Goal: Contribute content: Contribute content

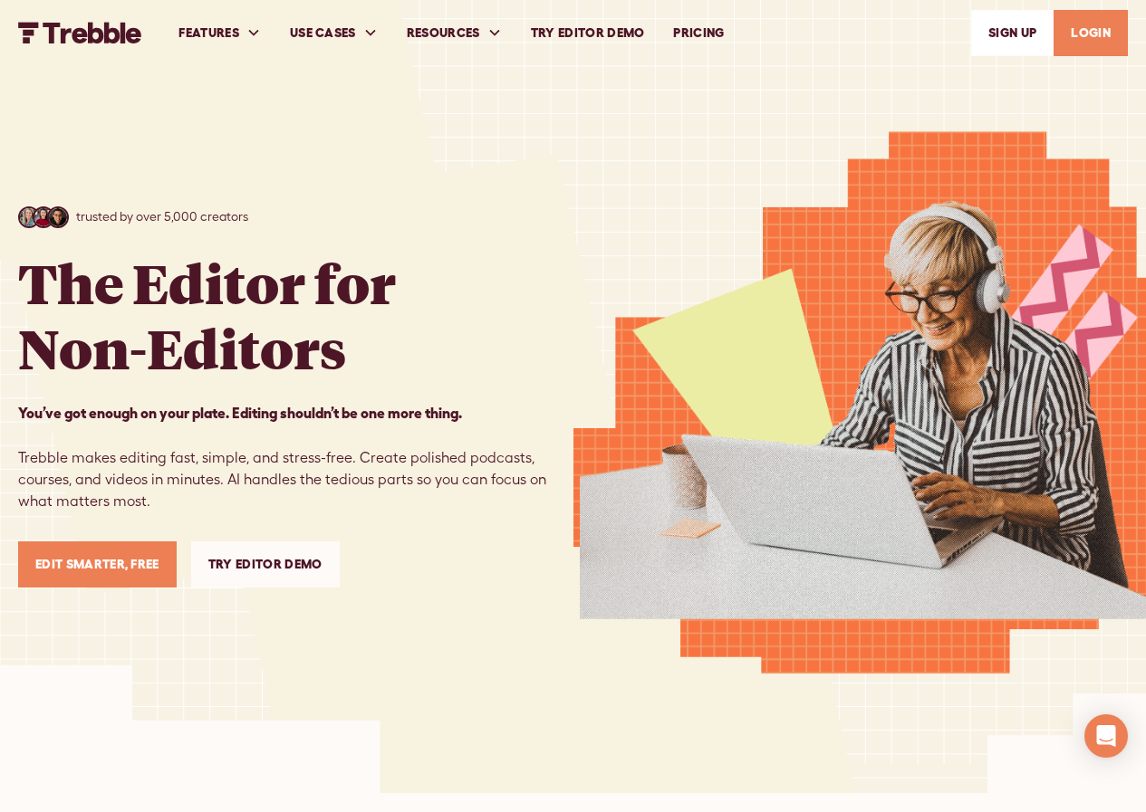
drag, startPoint x: 1087, startPoint y: 31, endPoint x: 1072, endPoint y: 24, distance: 15.8
click at [1087, 30] on link "LOGIN" at bounding box center [1090, 33] width 74 height 46
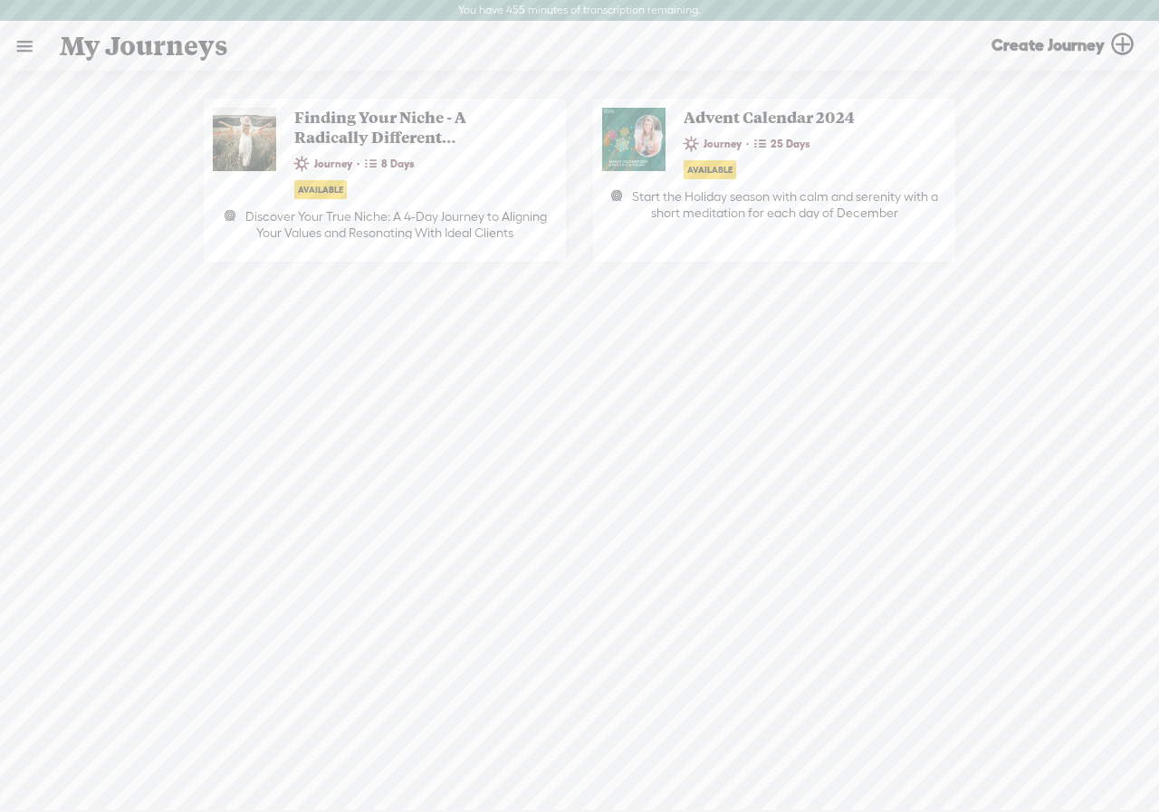
click at [18, 41] on link at bounding box center [24, 46] width 47 height 47
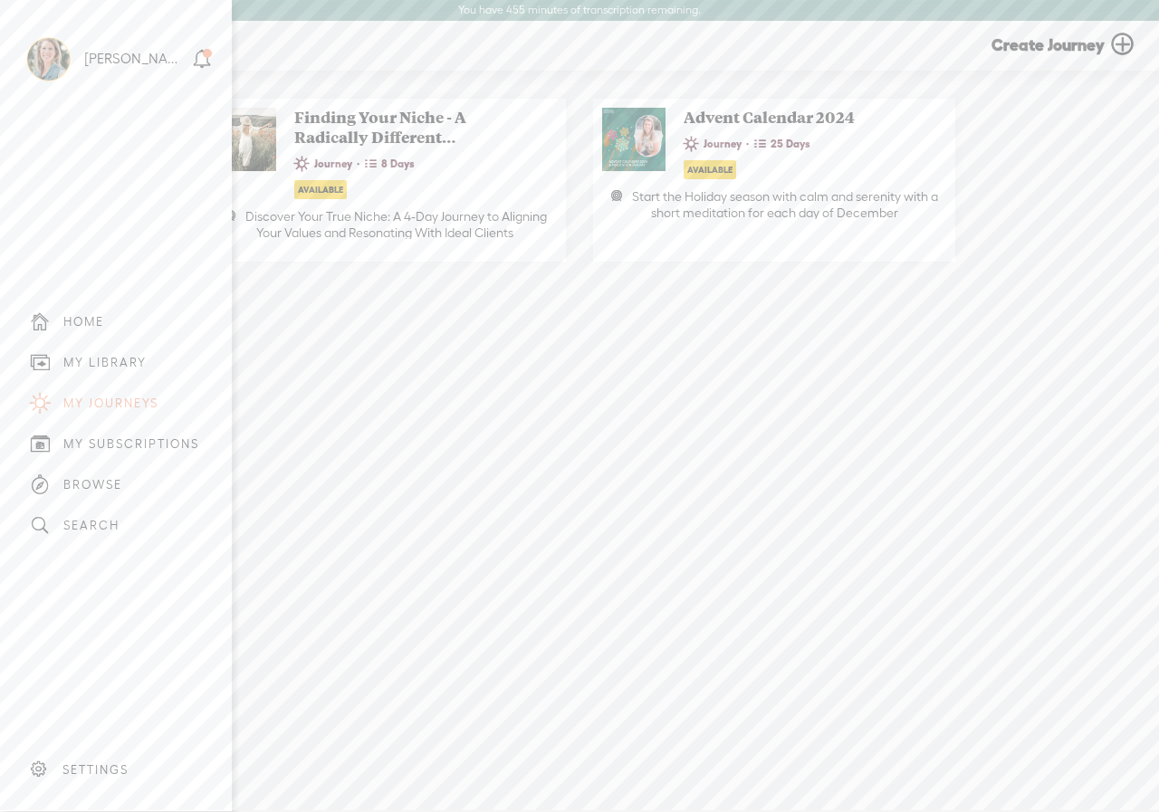
click at [104, 355] on div "MY LIBRARY" at bounding box center [104, 362] width 83 height 15
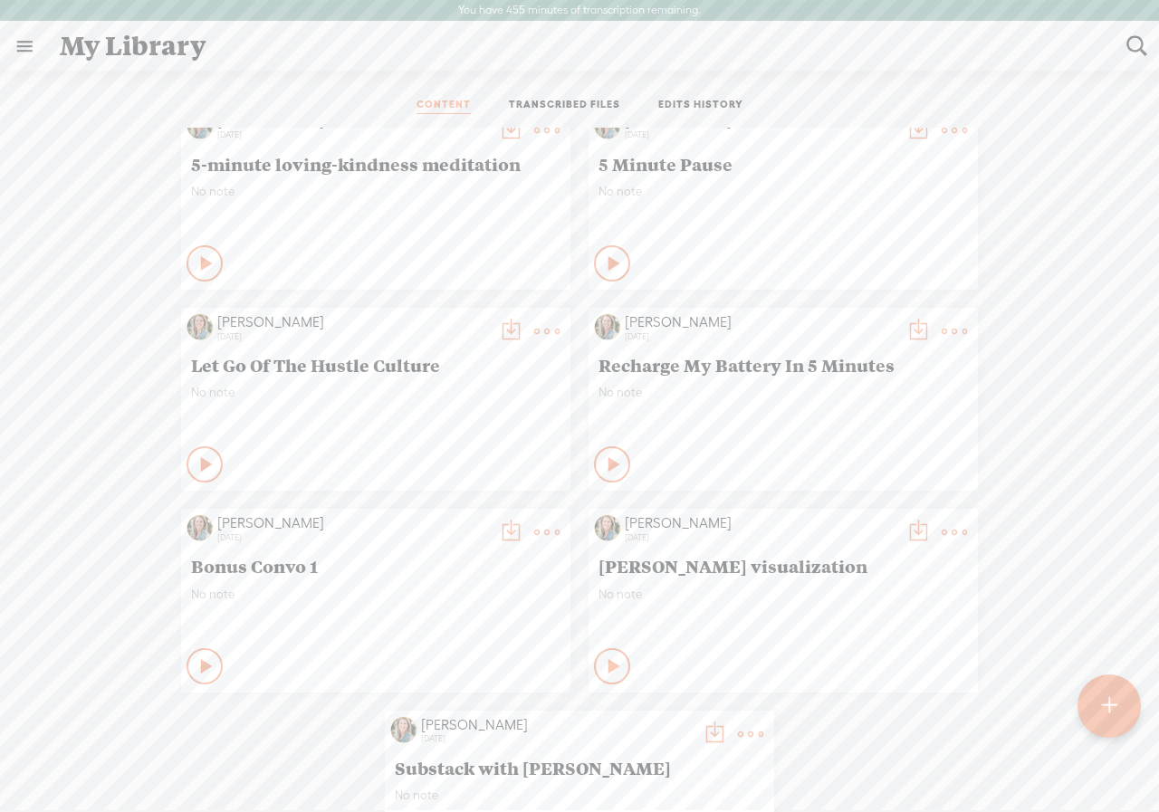
scroll to position [1449, 0]
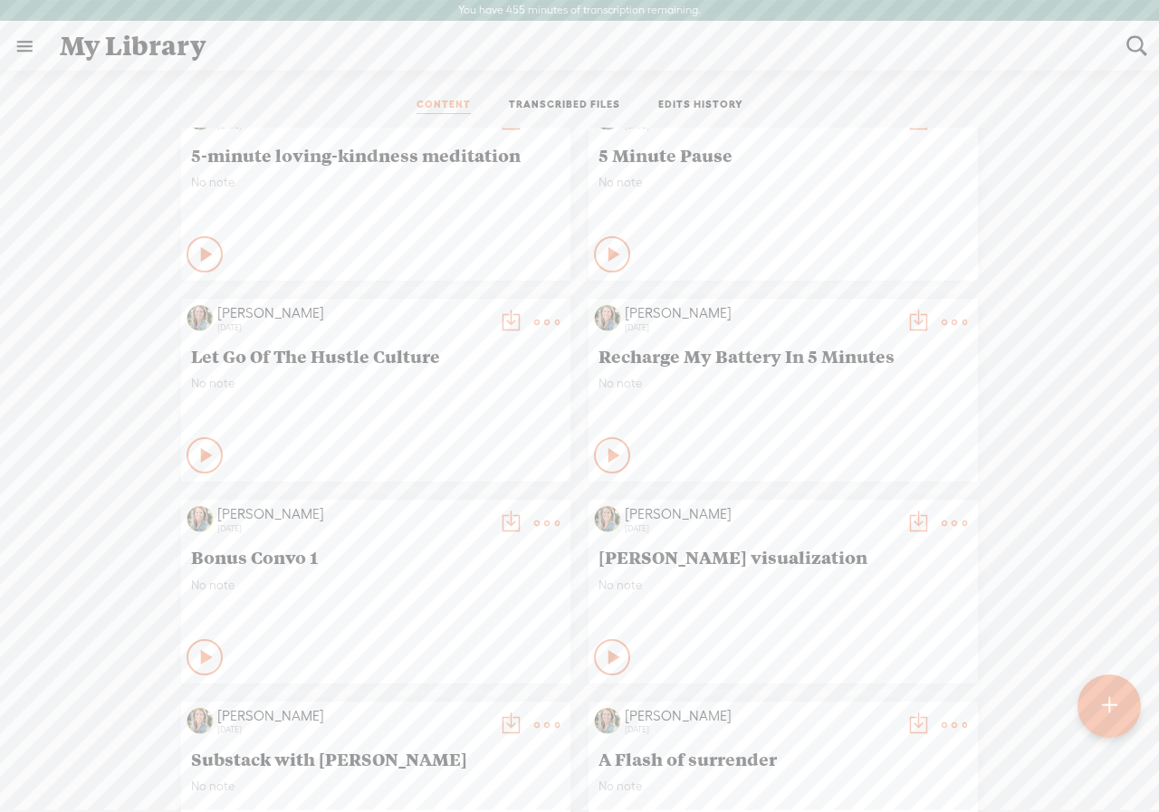
click at [498, 519] on t at bounding box center [510, 523] width 25 height 25
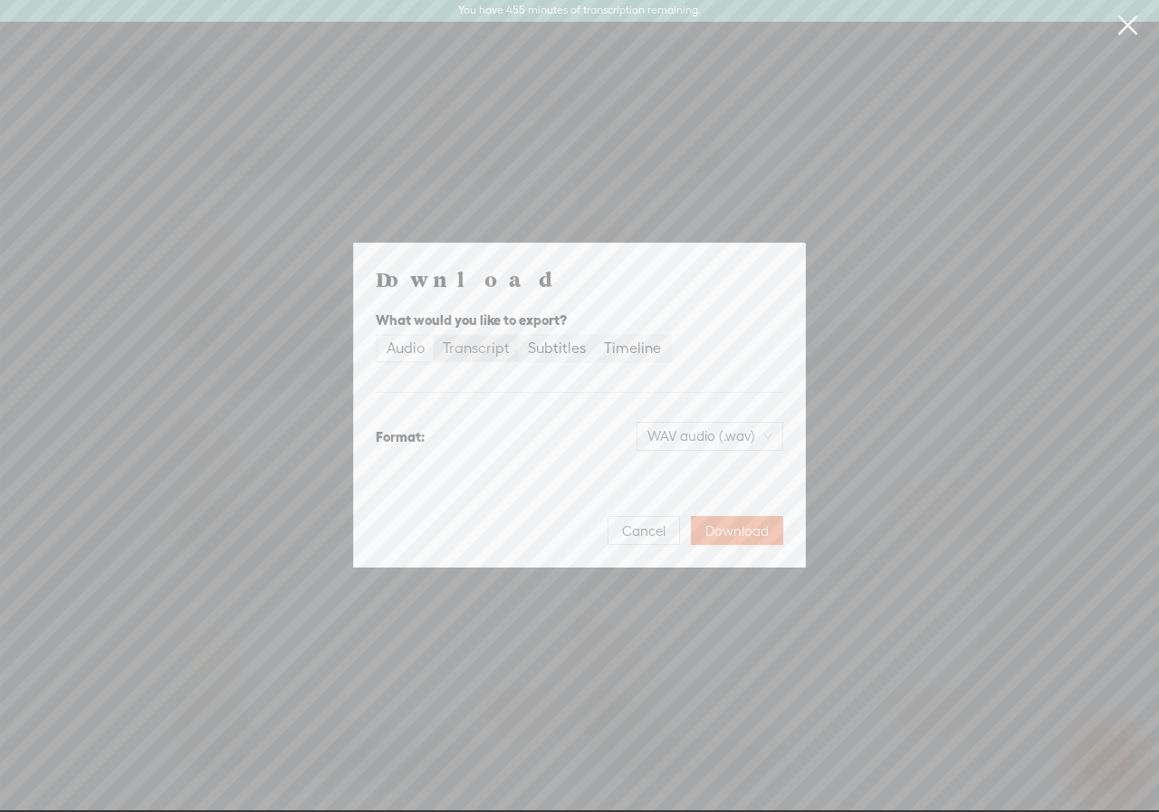
click at [479, 349] on div "Transcript" at bounding box center [476, 348] width 67 height 25
click at [434, 336] on input "Transcript" at bounding box center [434, 336] width 0 height 0
click at [752, 434] on span "Plain text (.txt)" at bounding box center [720, 436] width 103 height 27
click at [701, 542] on div "Best for editing, formatted" at bounding box center [694, 546] width 150 height 14
click at [730, 528] on span "Download" at bounding box center [736, 532] width 63 height 18
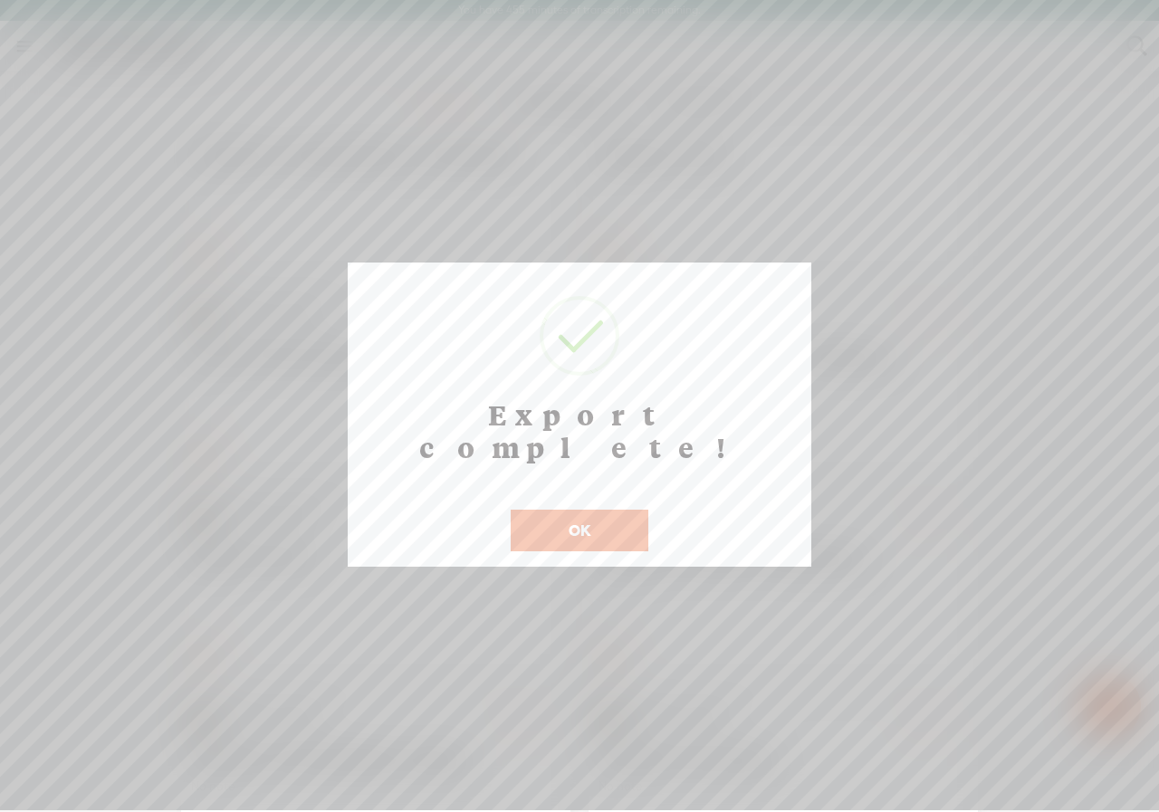
click at [846, 151] on div at bounding box center [579, 405] width 1159 height 810
click at [598, 510] on button "OK" at bounding box center [580, 531] width 138 height 42
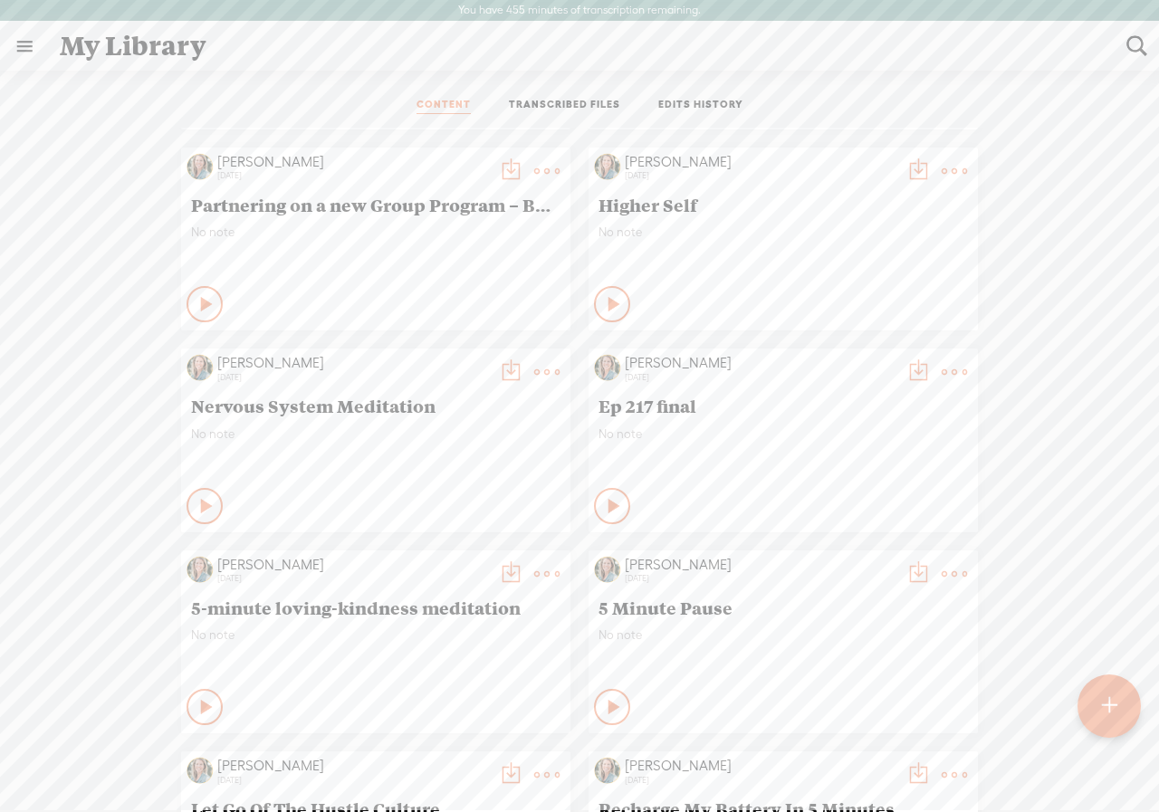
scroll to position [906, 0]
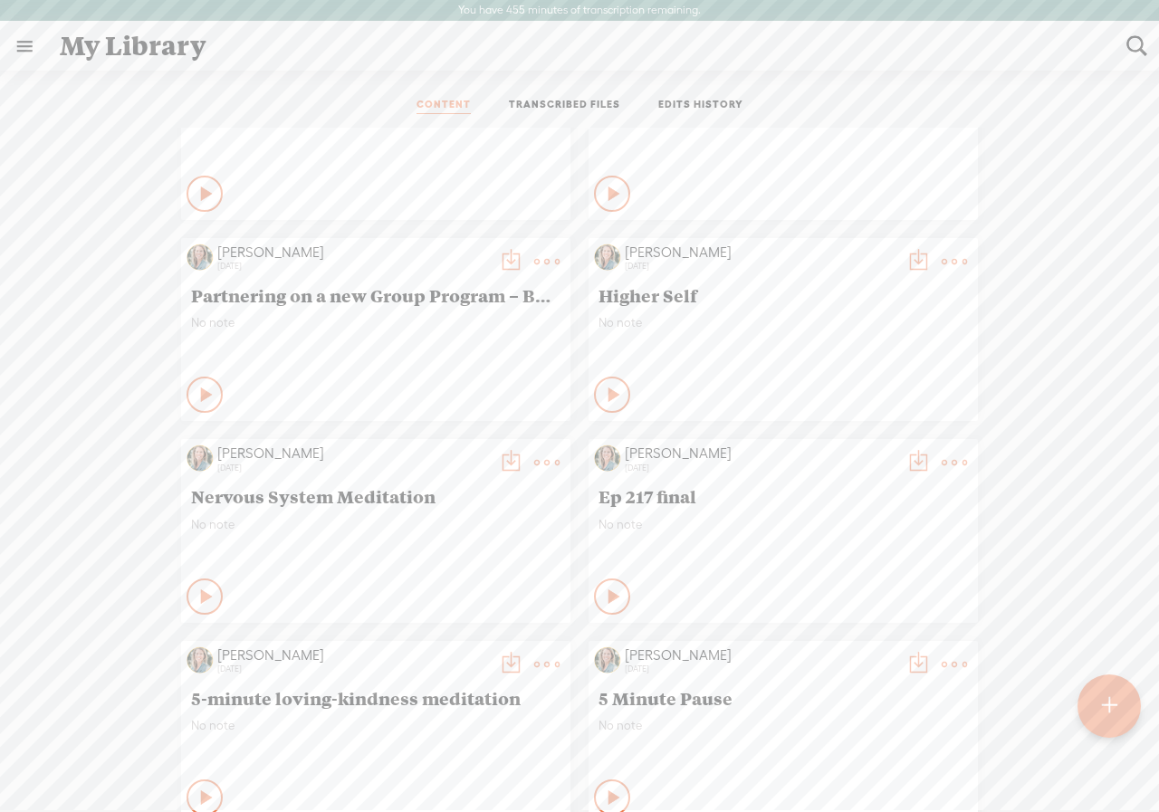
click at [498, 254] on t at bounding box center [510, 261] width 25 height 25
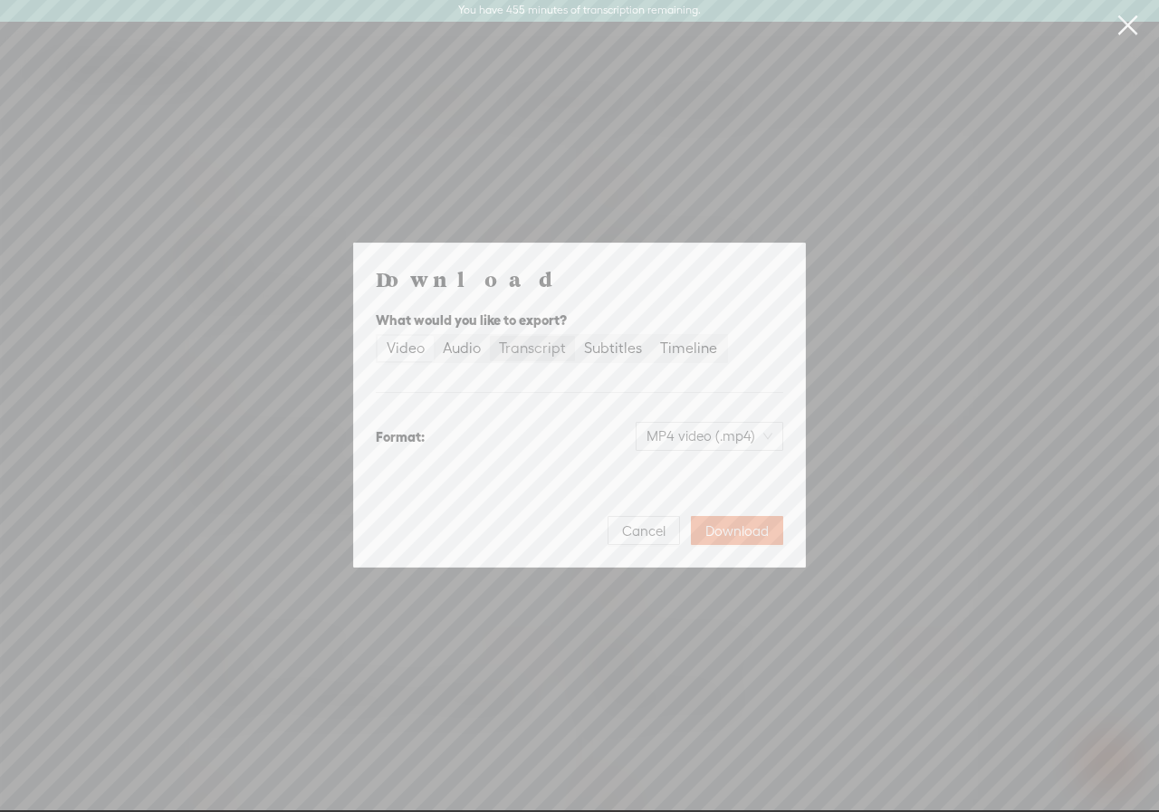
click at [538, 348] on div "Transcript" at bounding box center [532, 348] width 67 height 25
click at [490, 336] on input "Transcript" at bounding box center [490, 336] width 0 height 0
click at [734, 433] on span "Plain text (.txt)" at bounding box center [720, 436] width 103 height 27
click at [671, 541] on div "Best for editing, formatted" at bounding box center [694, 546] width 150 height 14
click at [726, 532] on span "Download" at bounding box center [736, 532] width 63 height 18
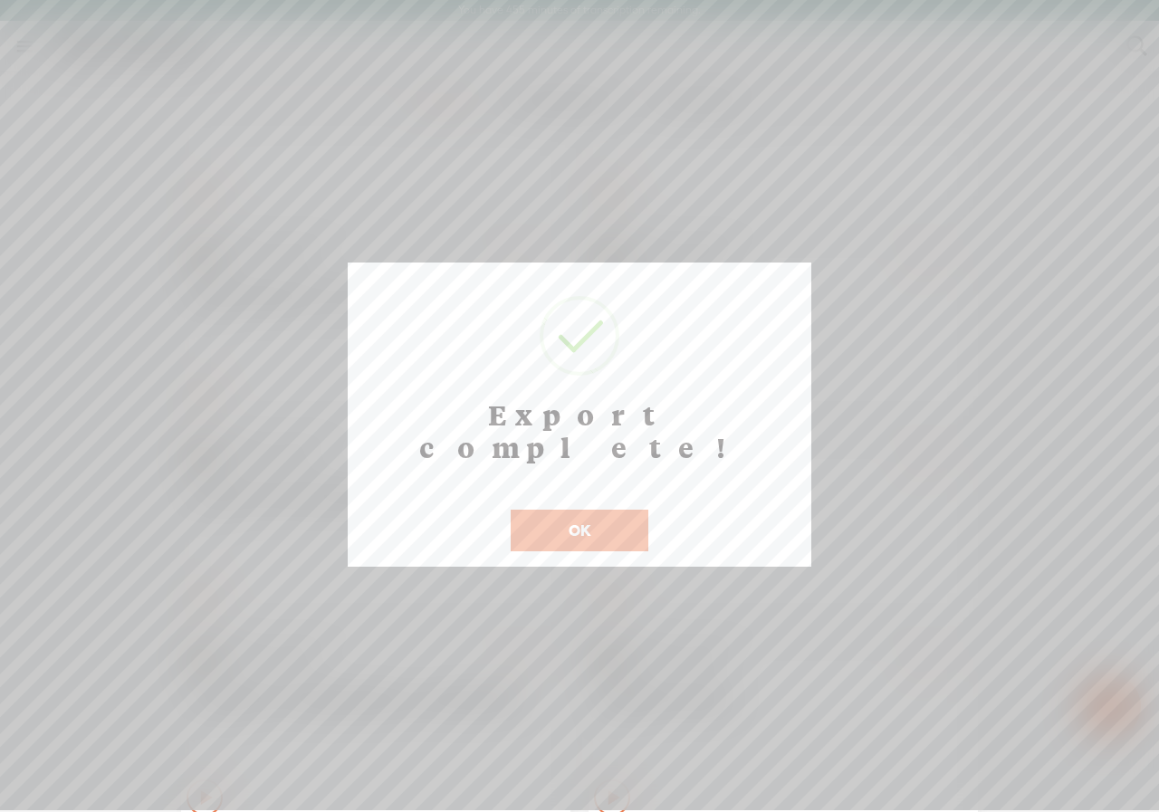
click at [723, 131] on div at bounding box center [579, 405] width 1159 height 810
click at [596, 510] on button "OK" at bounding box center [580, 531] width 138 height 42
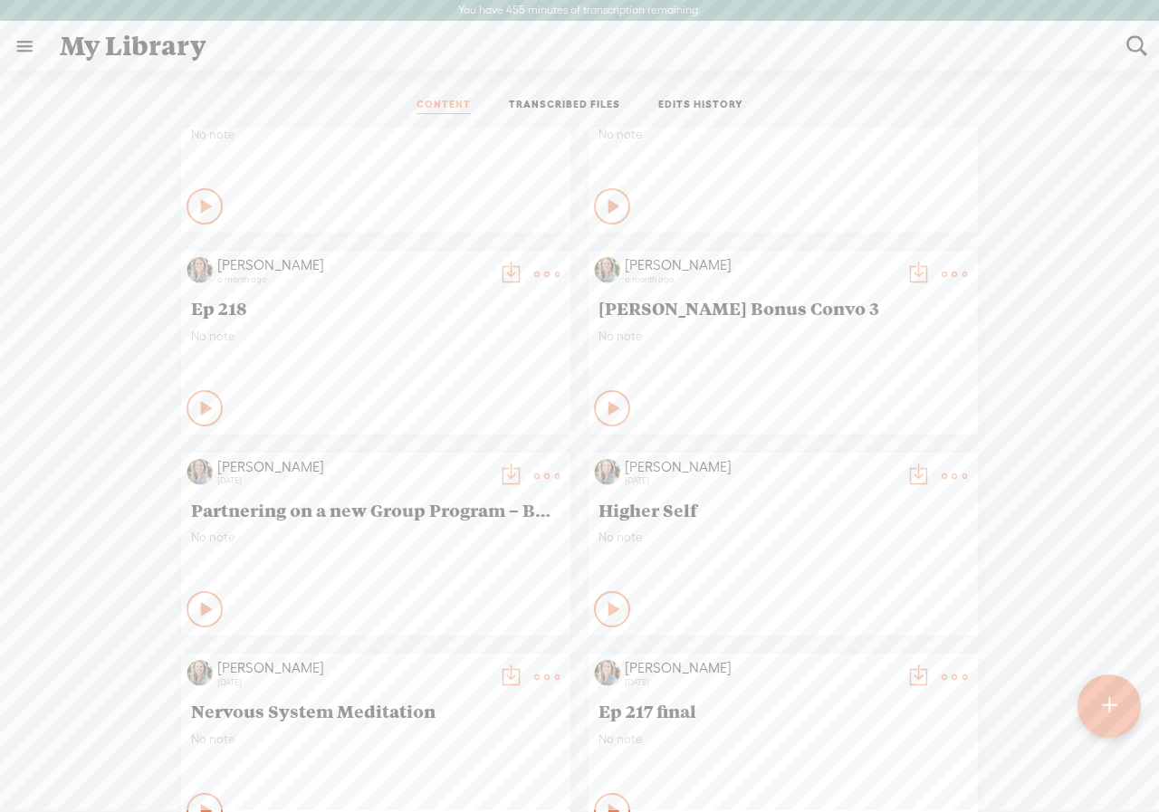
scroll to position [634, 0]
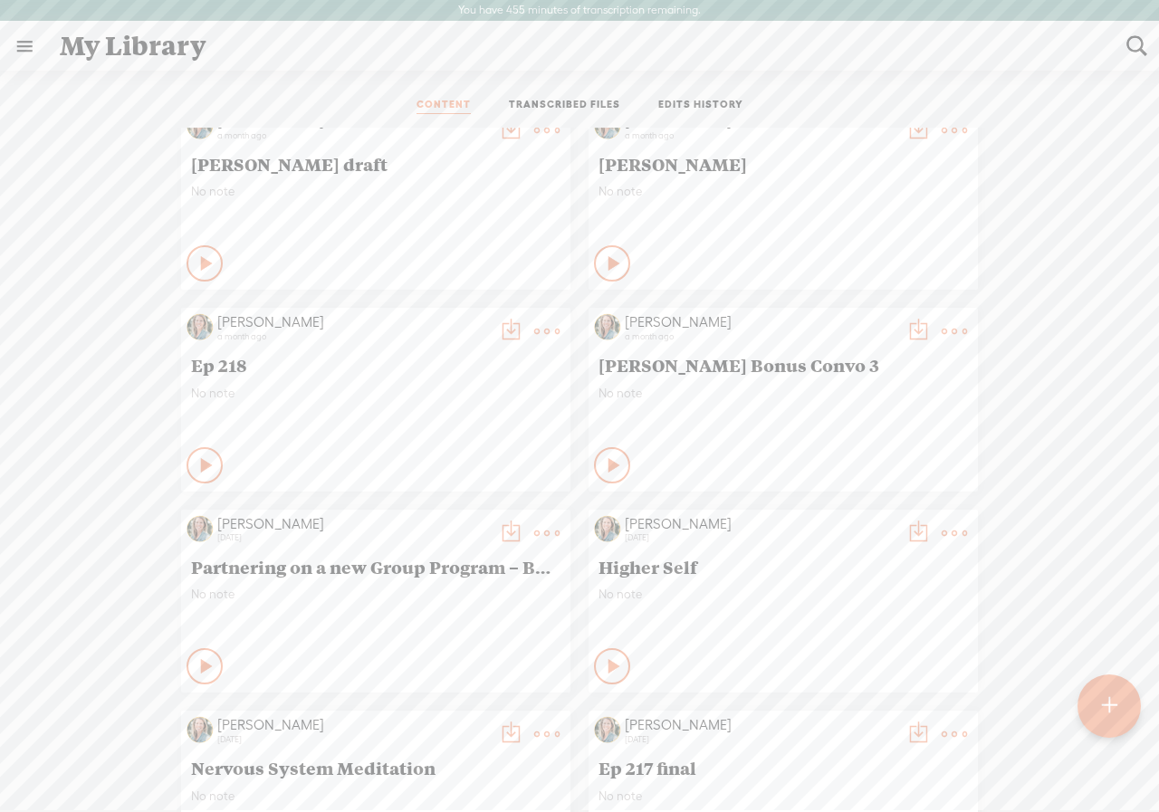
click at [906, 324] on t at bounding box center [918, 331] width 25 height 25
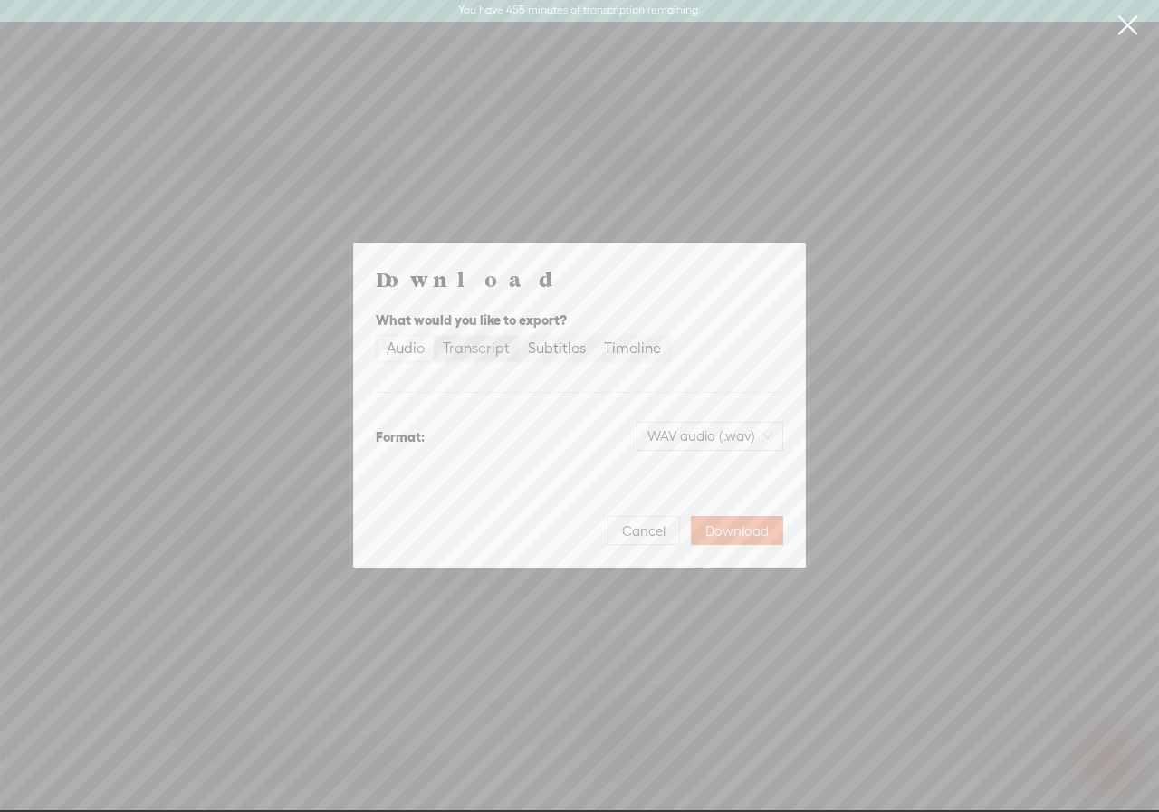
click at [479, 349] on div "Transcript" at bounding box center [476, 348] width 67 height 25
click at [434, 336] on input "Transcript" at bounding box center [434, 336] width 0 height 0
click at [729, 535] on span "Download" at bounding box center [736, 532] width 63 height 18
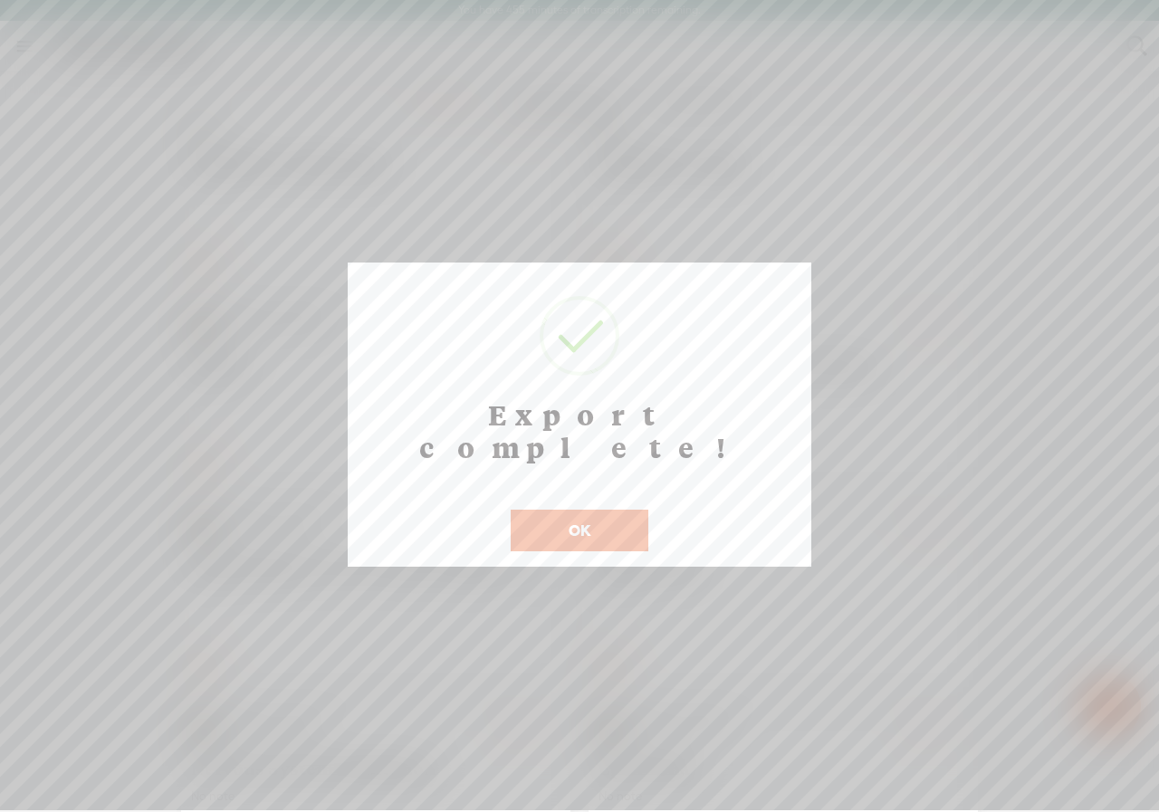
click at [602, 510] on button "OK" at bounding box center [580, 531] width 138 height 42
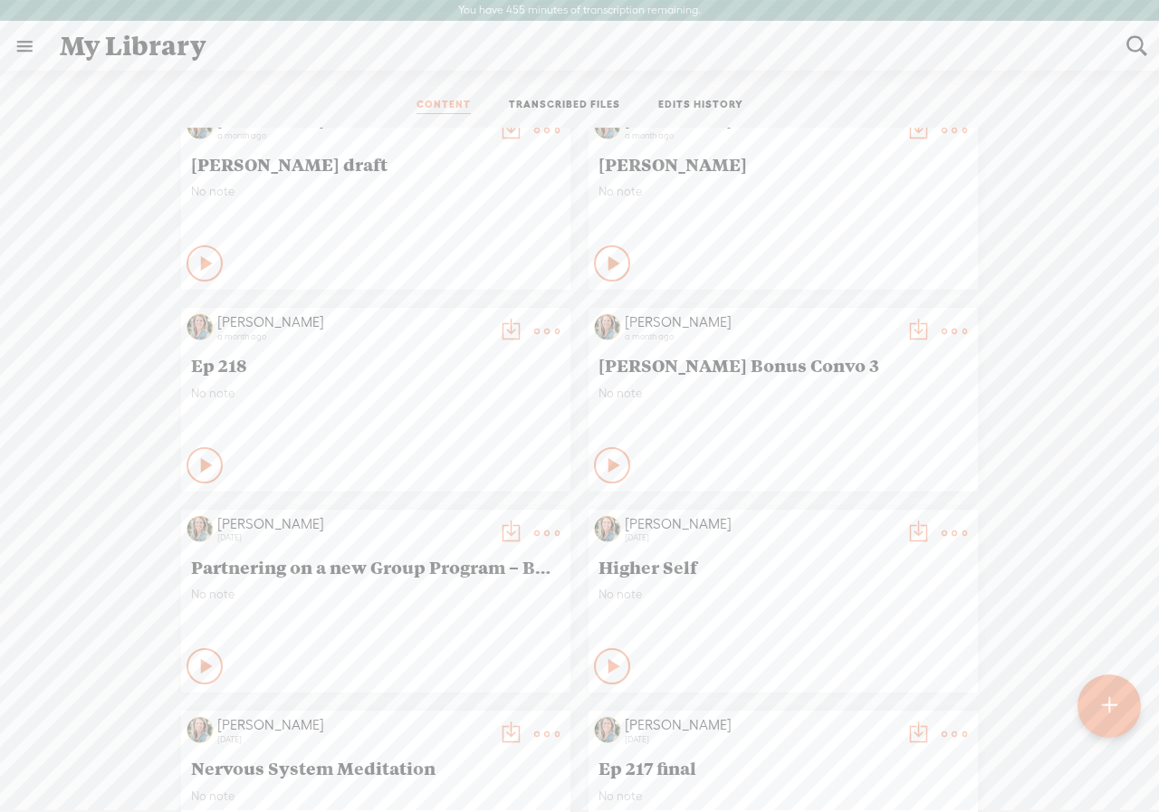
click at [906, 327] on t at bounding box center [918, 331] width 25 height 25
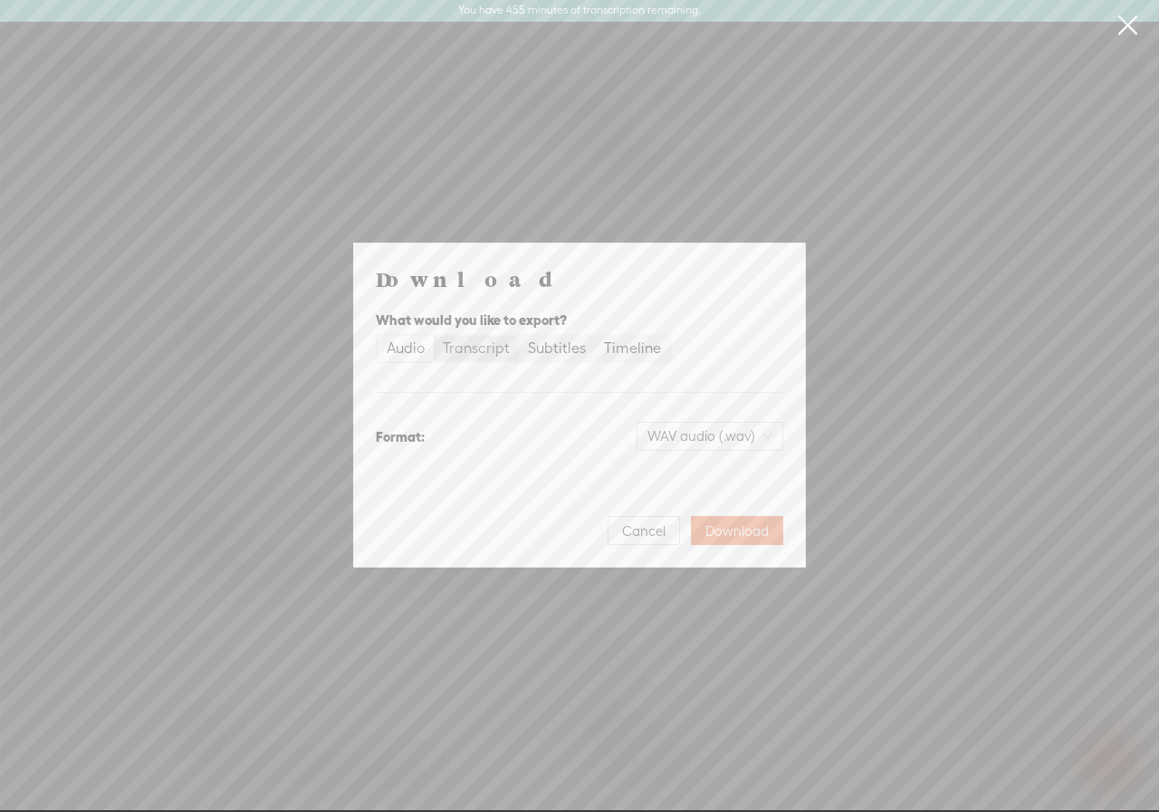
click at [474, 346] on div "Transcript" at bounding box center [476, 348] width 67 height 25
click at [434, 336] on input "Transcript" at bounding box center [434, 336] width 0 height 0
click at [714, 440] on span "Plain text (.txt)" at bounding box center [720, 436] width 103 height 27
click at [657, 534] on div "Microsoft Word (.docx)" at bounding box center [694, 526] width 150 height 18
click at [730, 527] on span "Download" at bounding box center [736, 532] width 63 height 18
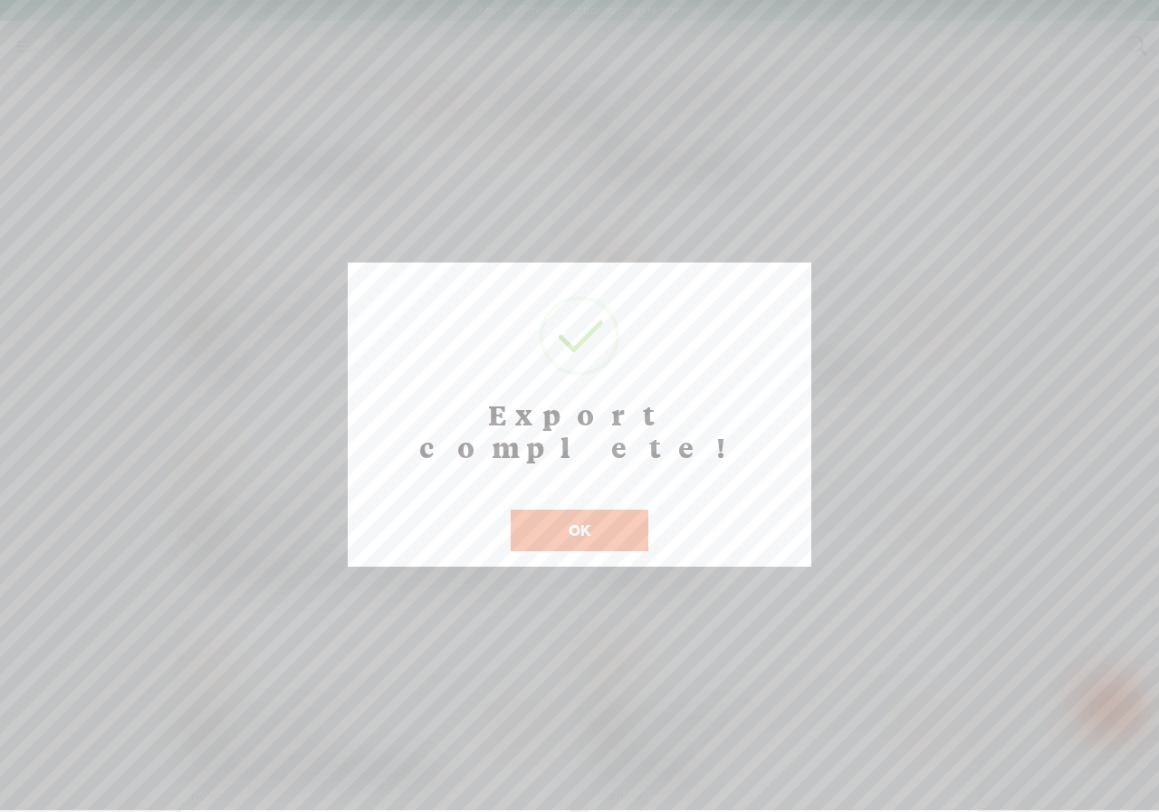
click at [579, 511] on button "OK" at bounding box center [580, 531] width 138 height 42
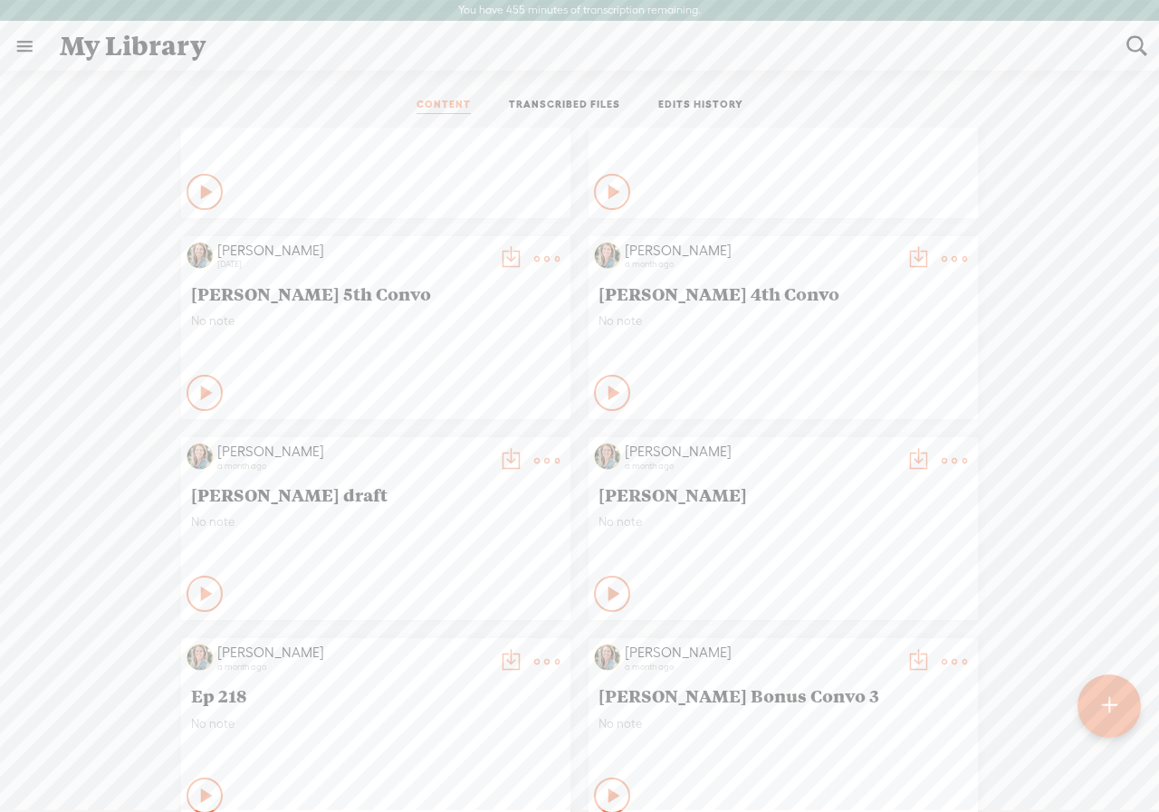
scroll to position [272, 0]
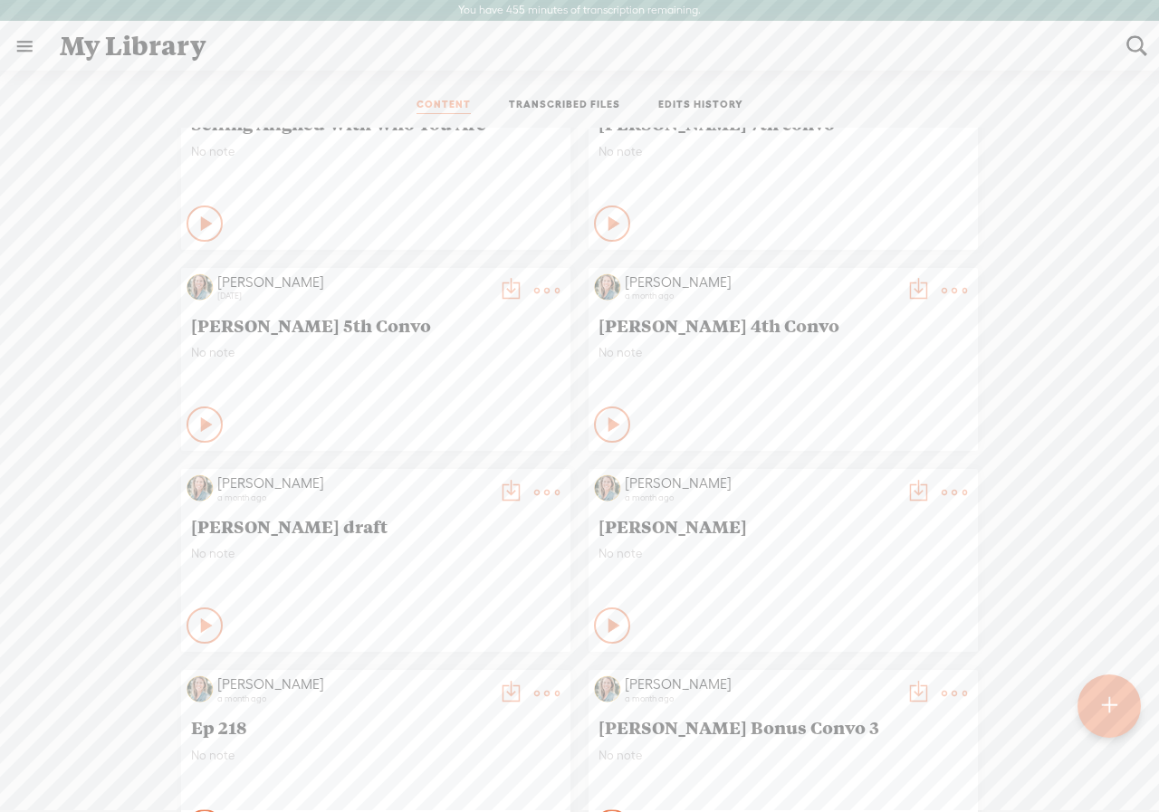
click at [906, 284] on t at bounding box center [918, 290] width 25 height 25
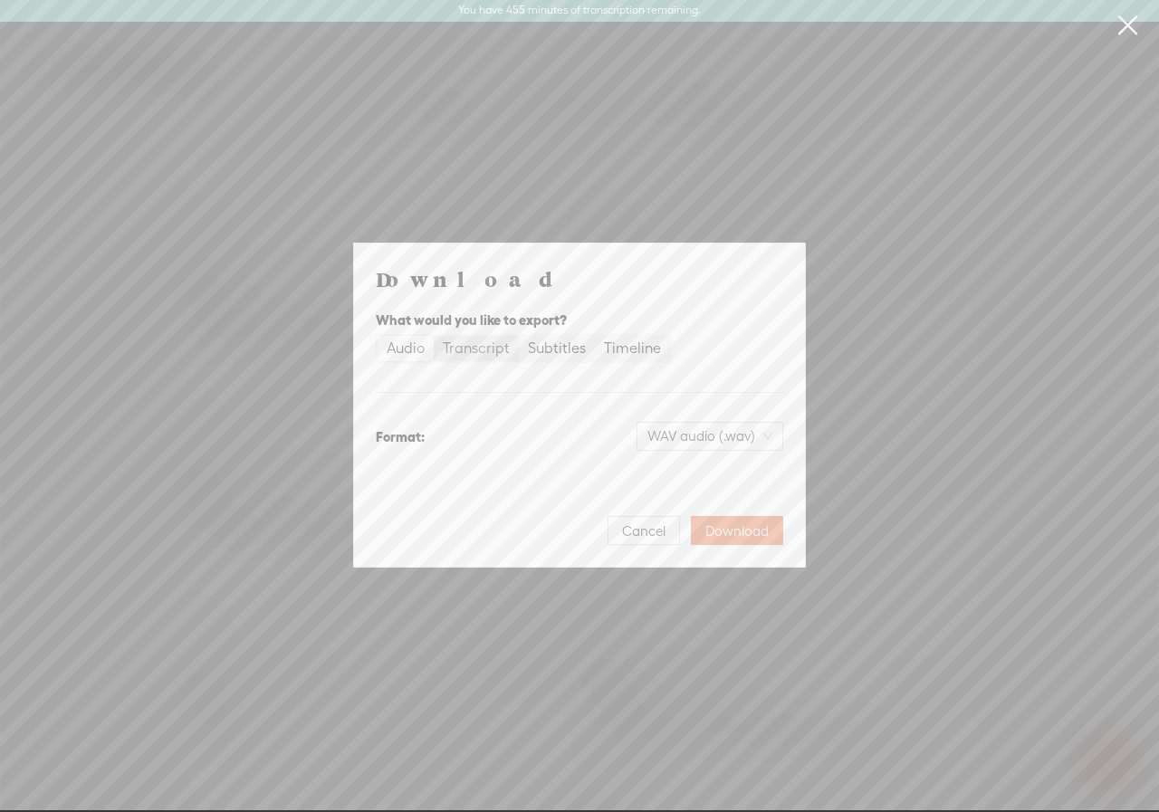
click at [470, 350] on div "Transcript" at bounding box center [476, 348] width 67 height 25
click at [434, 336] on input "Transcript" at bounding box center [434, 336] width 0 height 0
click at [715, 427] on span "Plain text (.txt)" at bounding box center [720, 436] width 103 height 27
click at [677, 540] on div "Best for editing, formatted" at bounding box center [694, 546] width 150 height 14
click at [743, 536] on span "Download" at bounding box center [736, 532] width 63 height 18
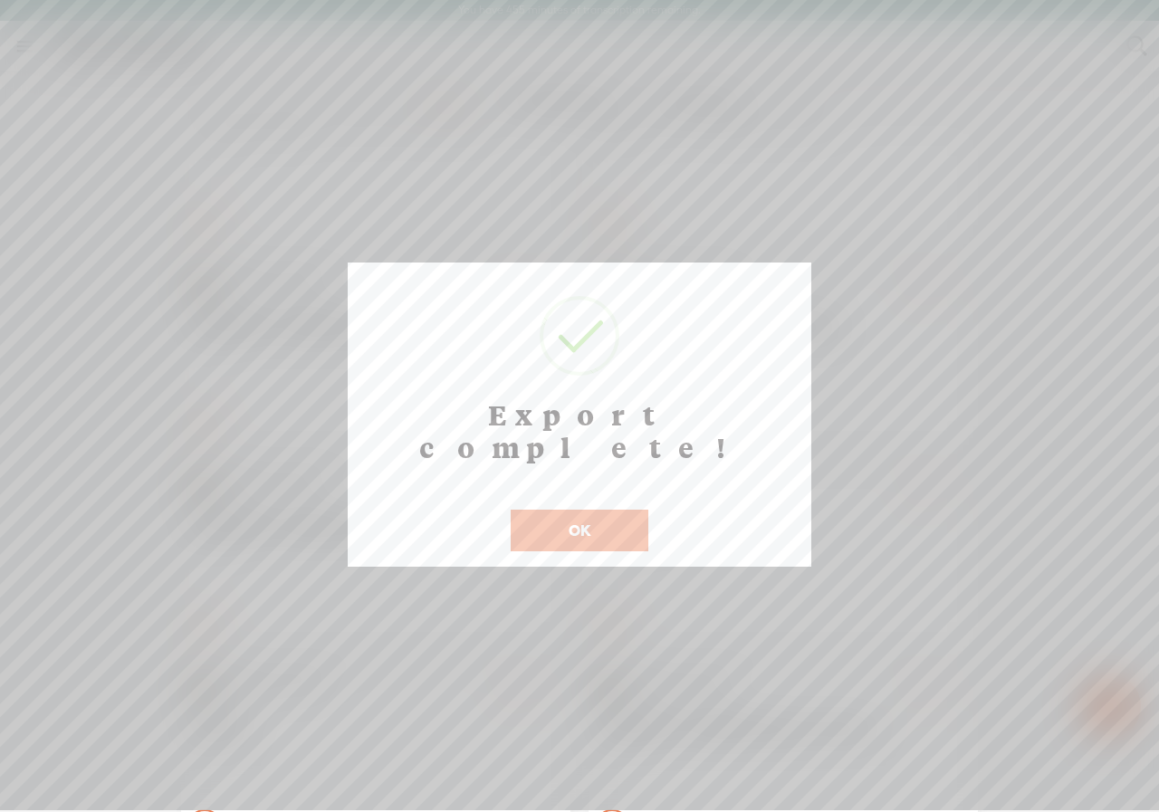
click at [219, 154] on div at bounding box center [579, 405] width 1159 height 810
click at [542, 510] on button "OK" at bounding box center [580, 531] width 138 height 42
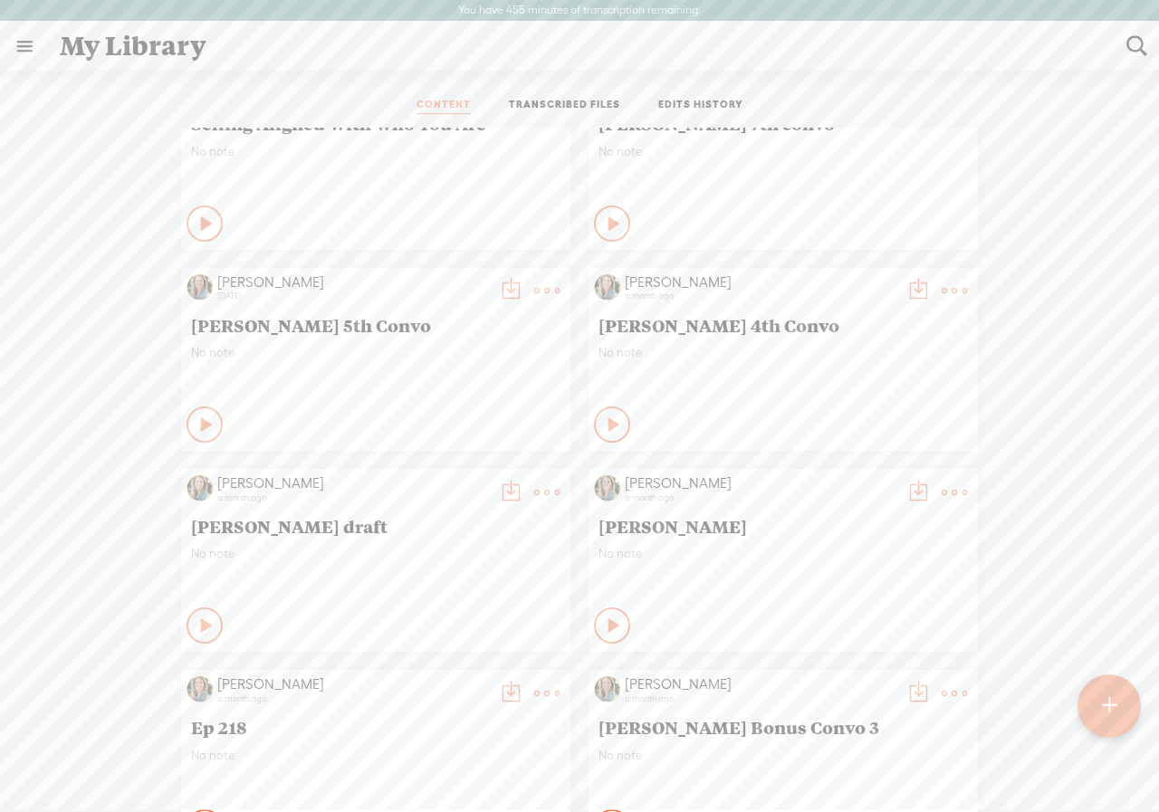
click at [498, 288] on t at bounding box center [510, 290] width 25 height 25
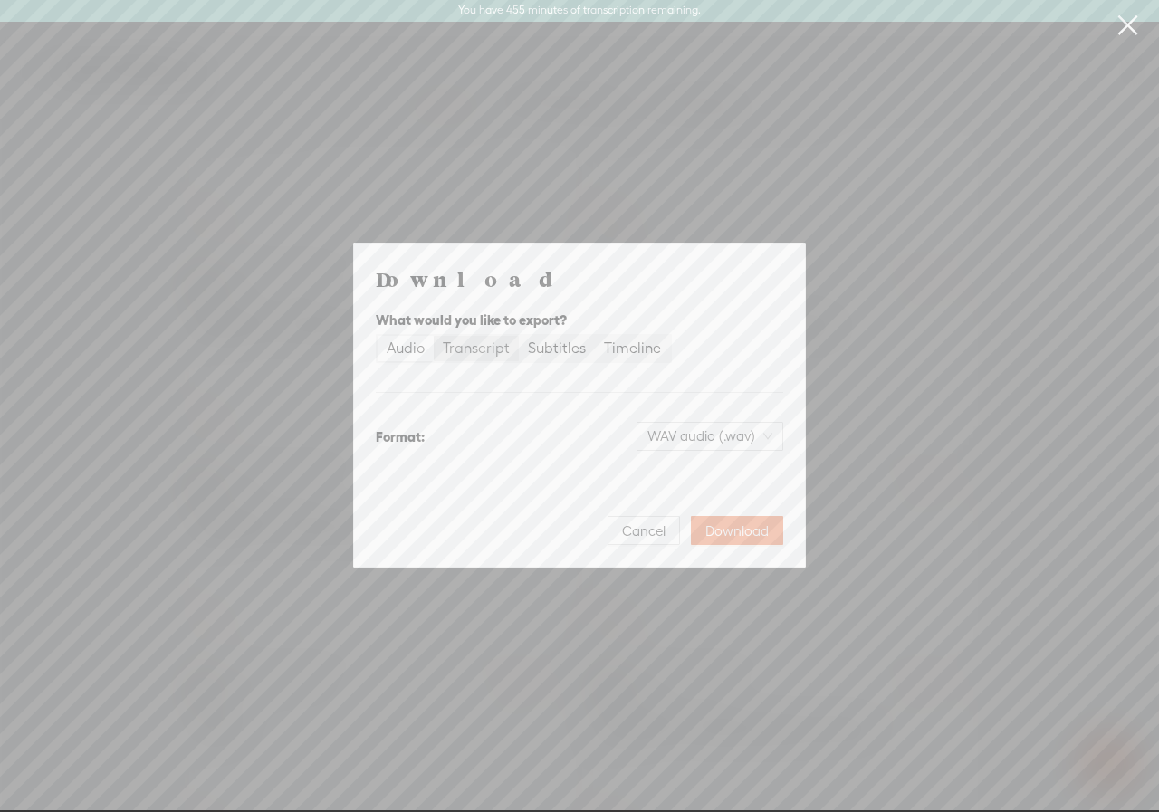
click at [489, 348] on div "Transcript" at bounding box center [476, 348] width 67 height 25
click at [434, 336] on input "Transcript" at bounding box center [434, 336] width 0 height 0
click at [697, 435] on span "Plain text (.txt)" at bounding box center [720, 436] width 103 height 27
click at [649, 536] on div "Microsoft Word (.docx) Best for editing, formatted" at bounding box center [694, 534] width 150 height 43
click at [727, 530] on span "Download" at bounding box center [736, 532] width 63 height 18
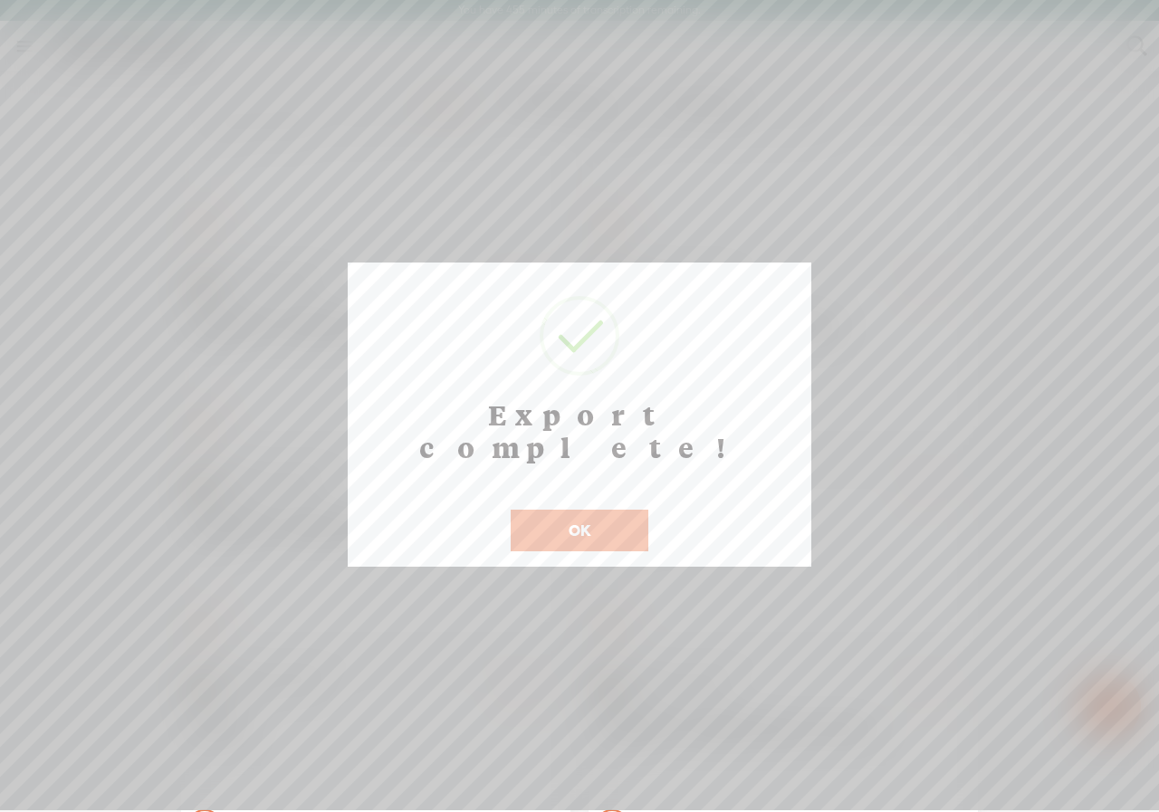
click at [600, 510] on button "OK" at bounding box center [580, 531] width 138 height 42
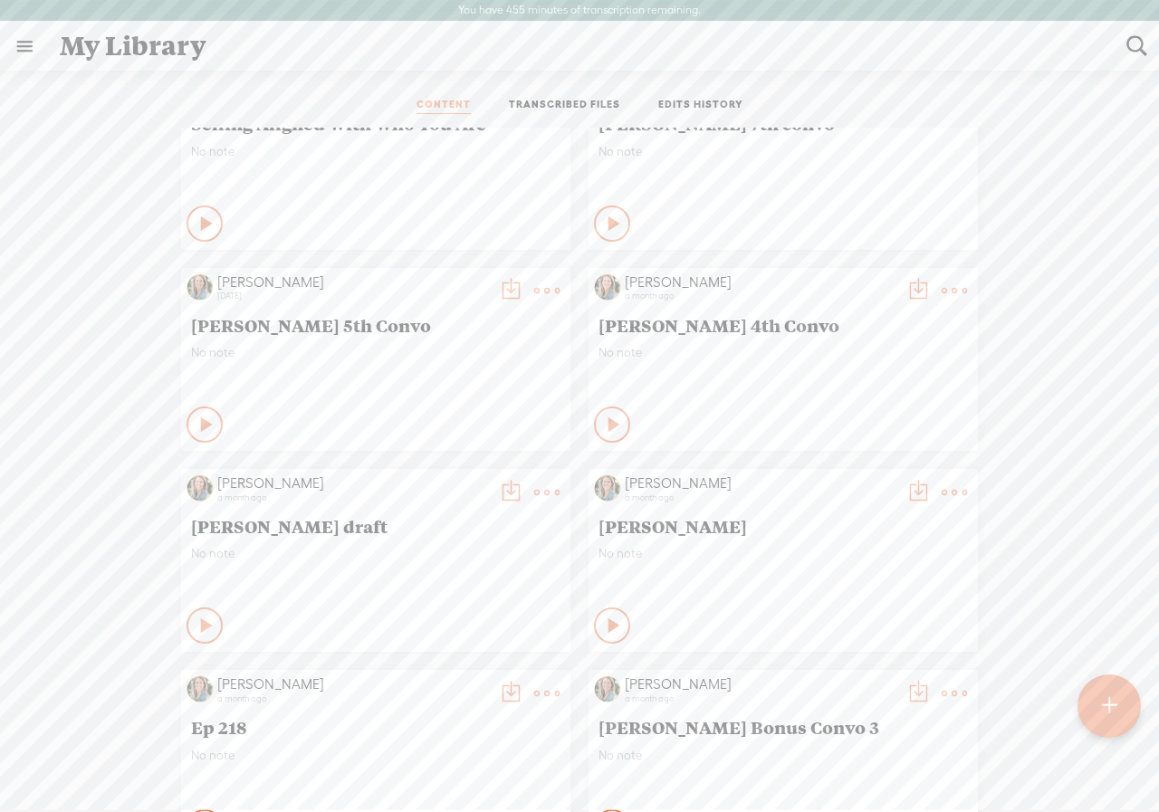
scroll to position [0, 0]
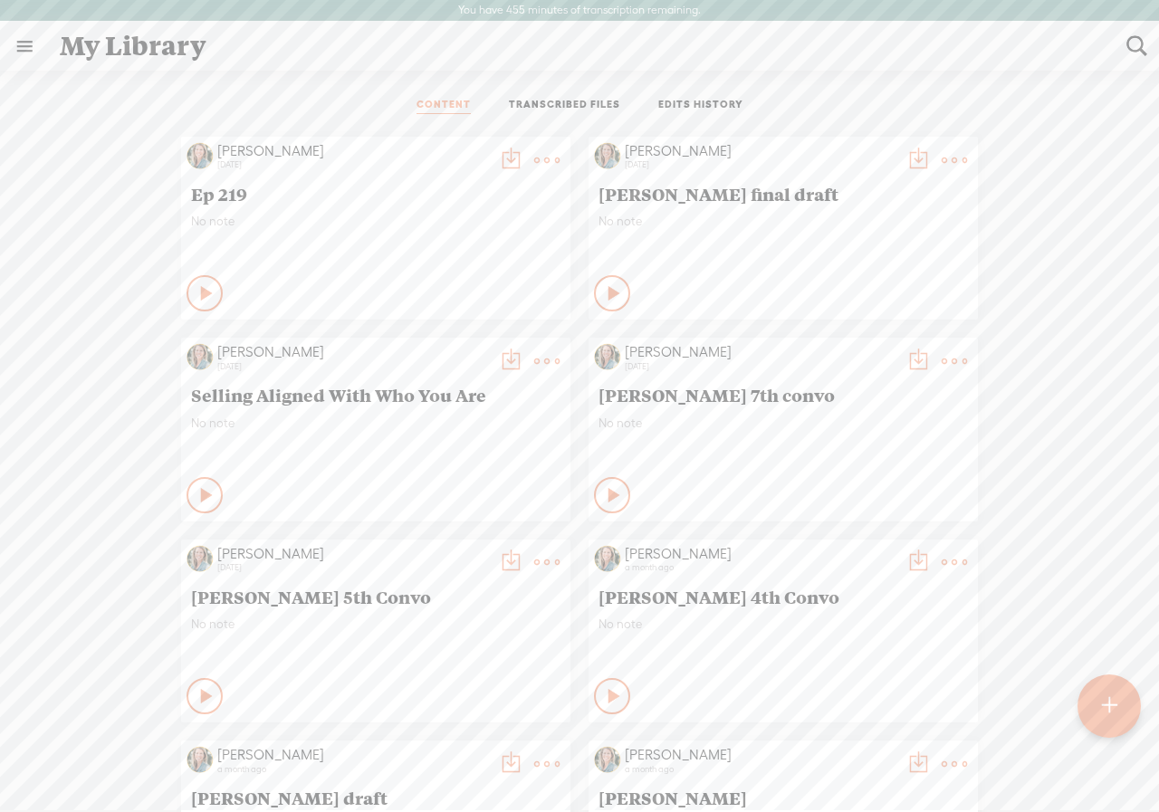
click at [906, 357] on t at bounding box center [918, 361] width 25 height 25
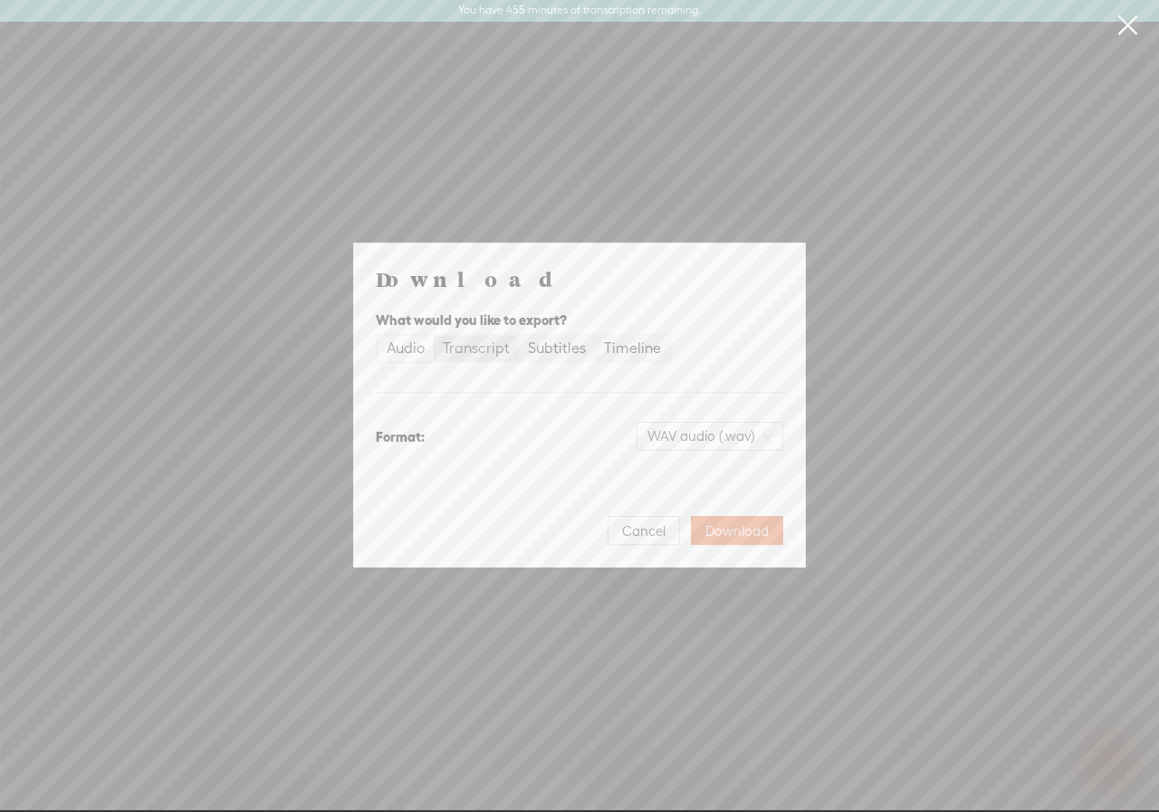
click at [472, 341] on div "Transcript" at bounding box center [476, 348] width 67 height 25
click at [434, 336] on input "Transcript" at bounding box center [434, 336] width 0 height 0
click at [717, 433] on span "Plain text (.txt)" at bounding box center [720, 436] width 103 height 27
click at [674, 532] on div "Microsoft Word (.docx)" at bounding box center [694, 526] width 150 height 18
click at [728, 530] on span "Download" at bounding box center [736, 532] width 63 height 18
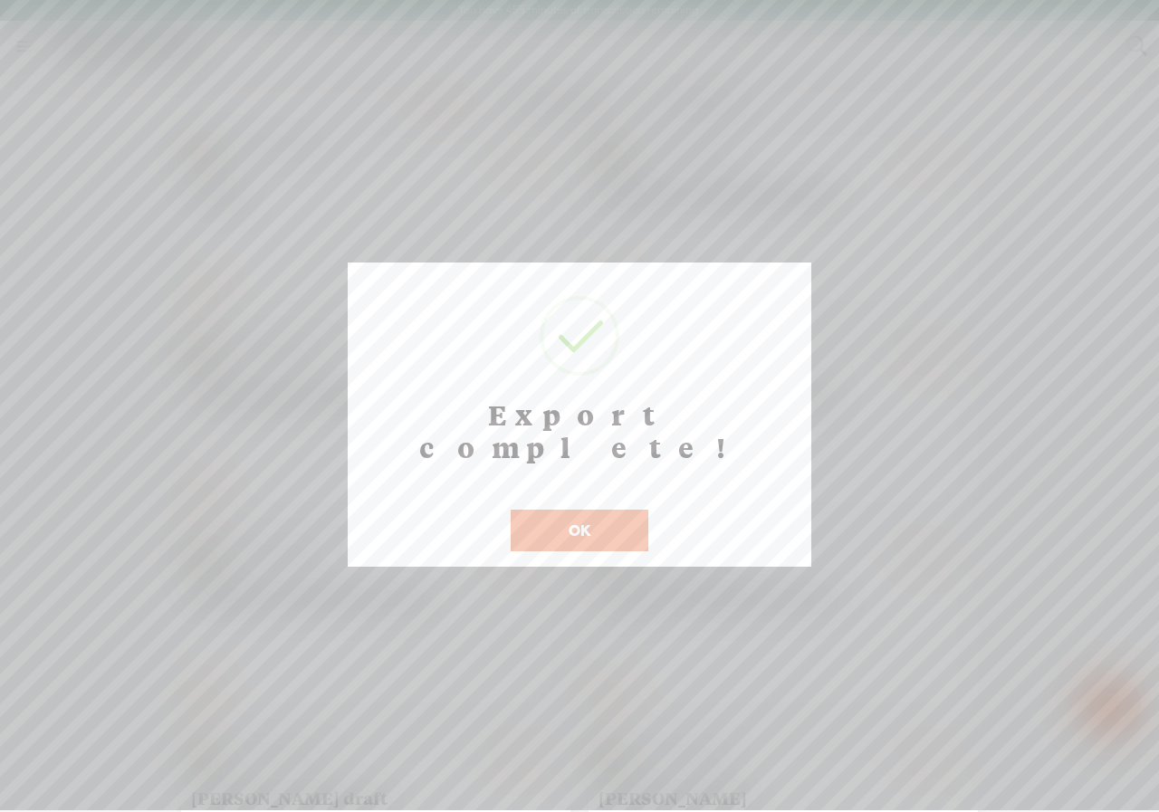
click at [542, 510] on button "OK" at bounding box center [580, 531] width 138 height 42
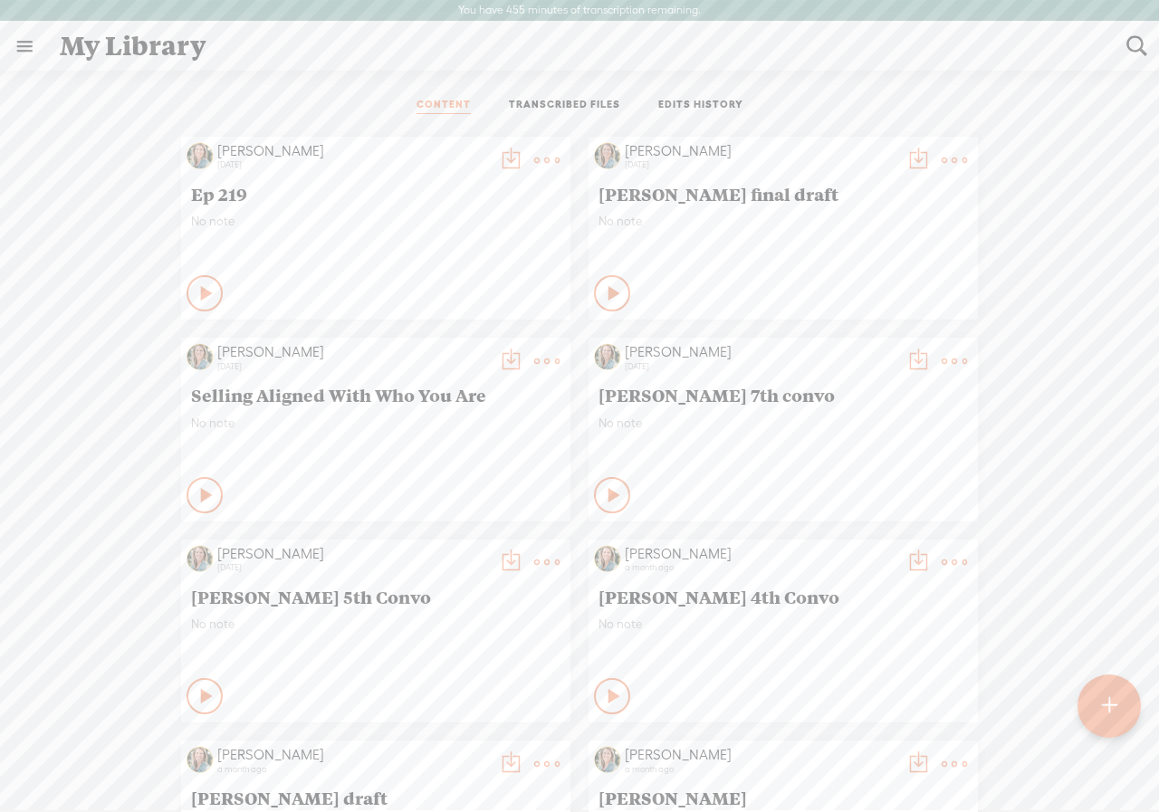
click at [687, 52] on div "My Library" at bounding box center [580, 46] width 1067 height 47
click at [906, 158] on t at bounding box center [918, 160] width 25 height 25
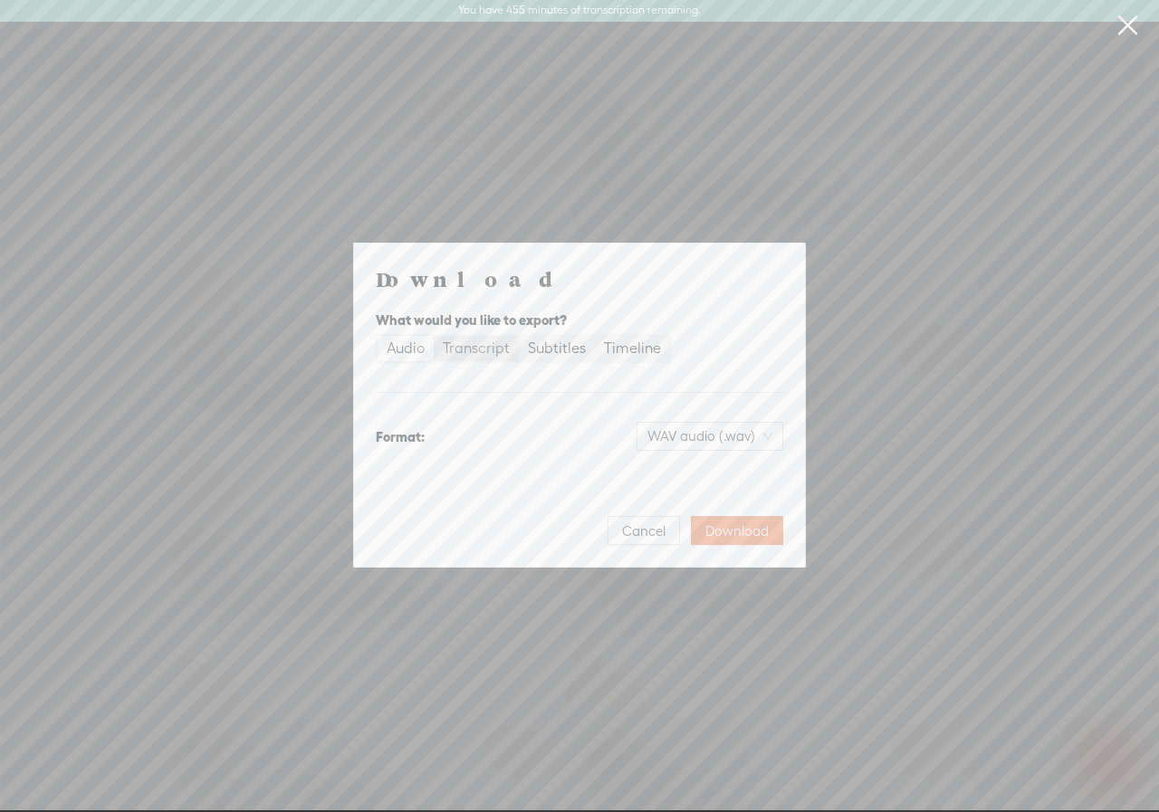
click at [481, 350] on div "Transcript" at bounding box center [476, 348] width 67 height 25
click at [434, 336] on input "Transcript" at bounding box center [434, 336] width 0 height 0
click at [695, 441] on span "Plain text (.txt)" at bounding box center [720, 436] width 103 height 27
click at [686, 539] on div "Best for editing, formatted" at bounding box center [694, 546] width 150 height 14
click at [718, 532] on span "Download" at bounding box center [736, 532] width 63 height 18
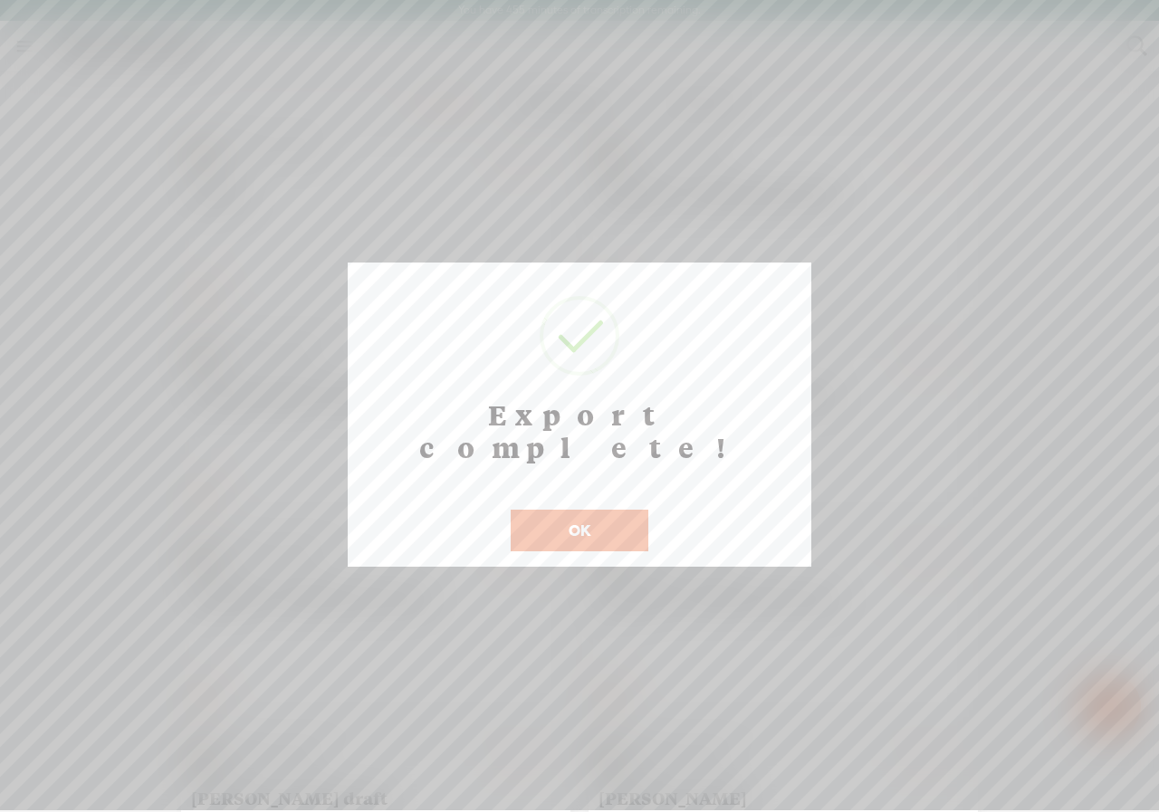
click at [601, 510] on button "OK" at bounding box center [580, 531] width 138 height 42
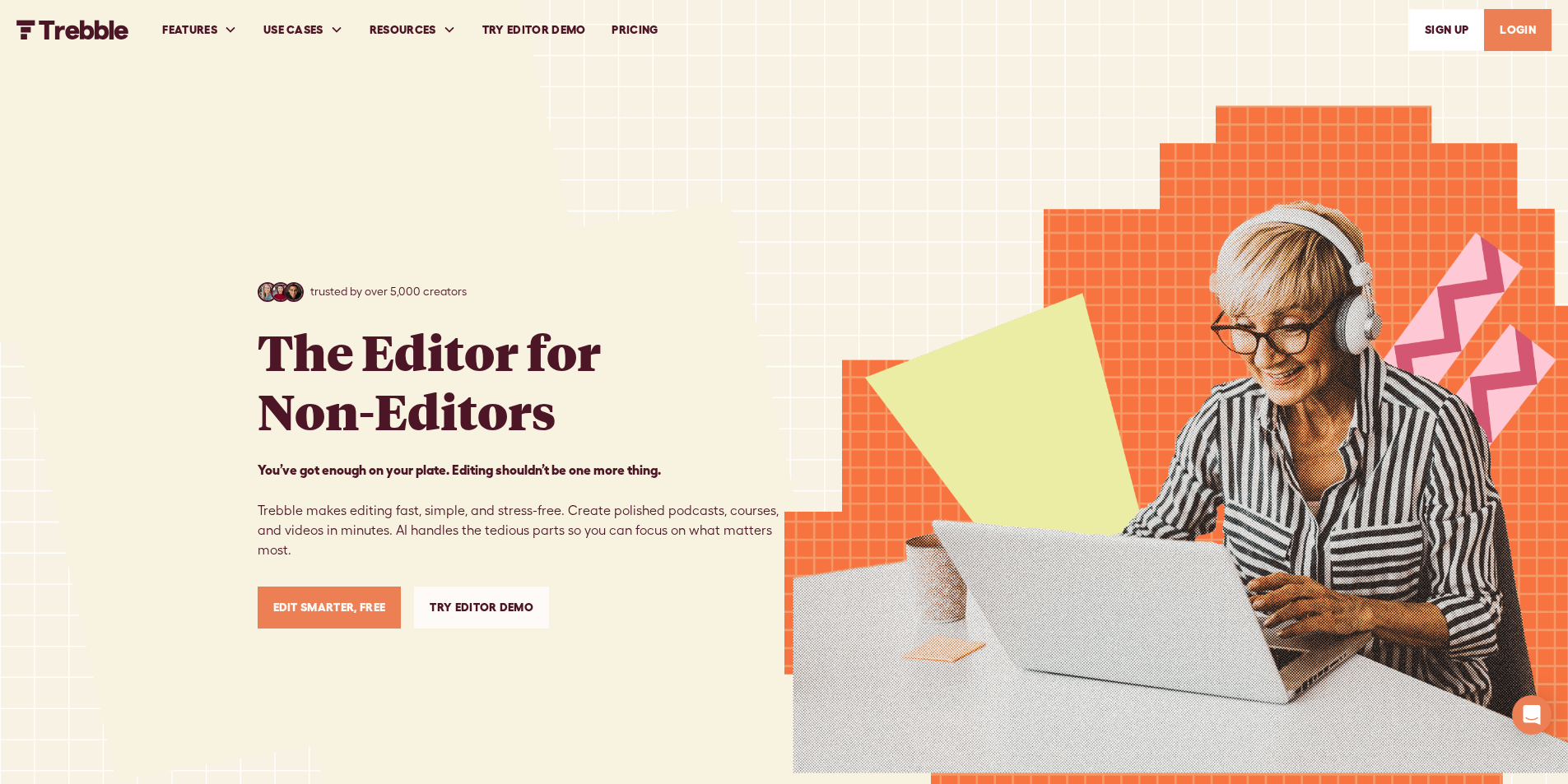
click at [1519, 36] on link "LOGIN" at bounding box center [1518, 30] width 67 height 42
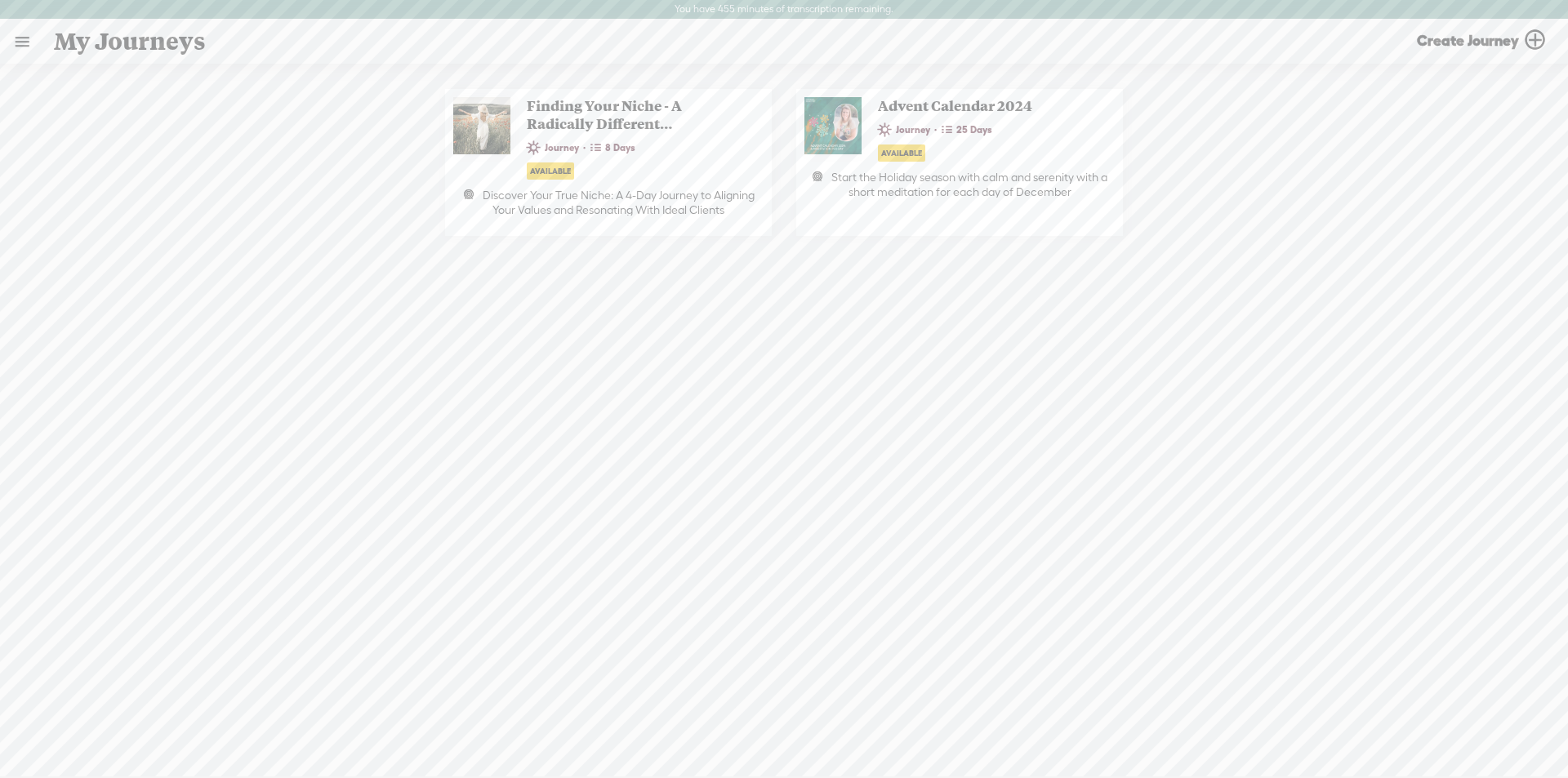
click at [21, 38] on link at bounding box center [22, 41] width 42 height 42
click at [100, 343] on div "MY LIBRARY" at bounding box center [94, 349] width 75 height 14
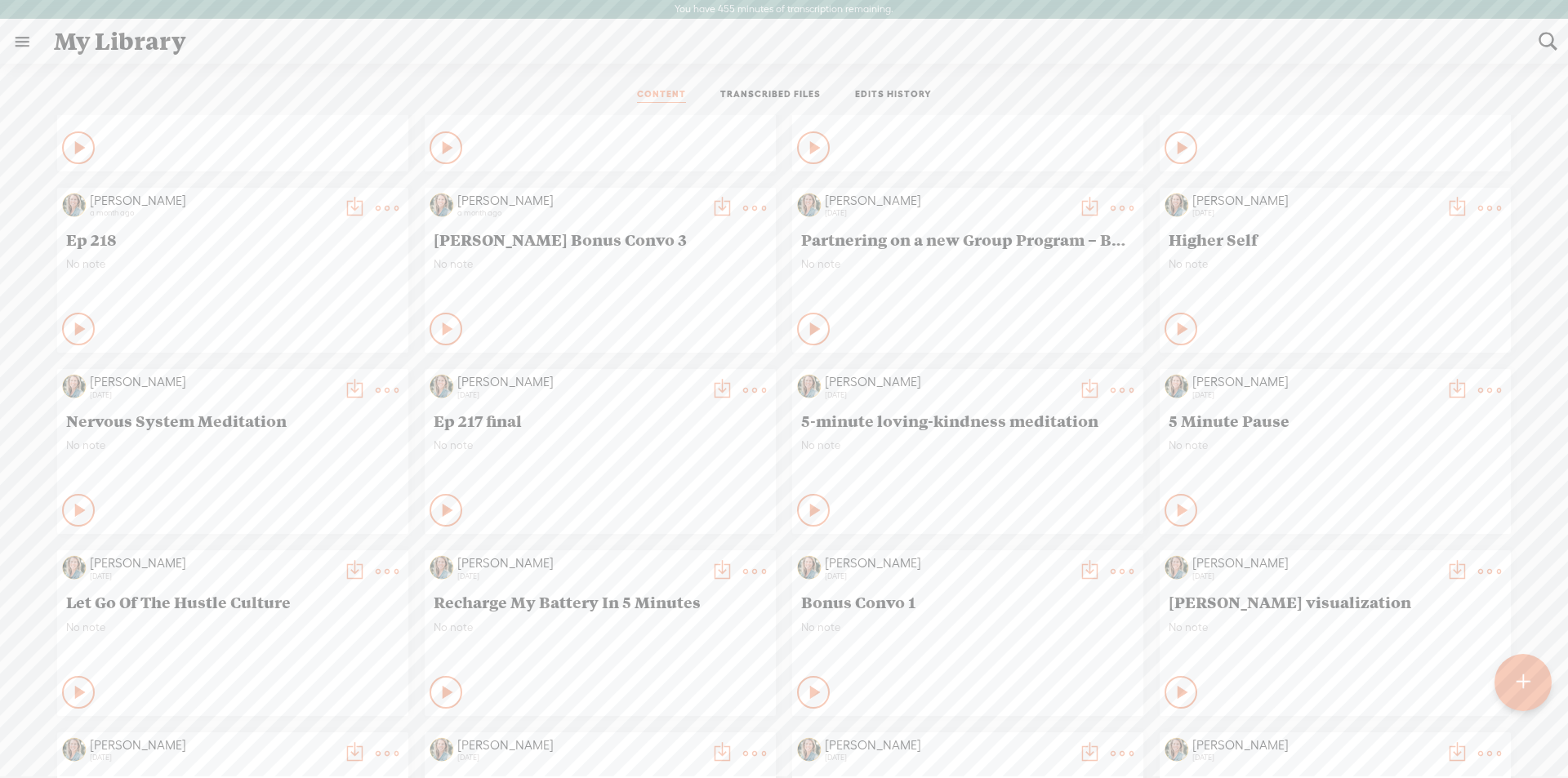
scroll to position [409, 0]
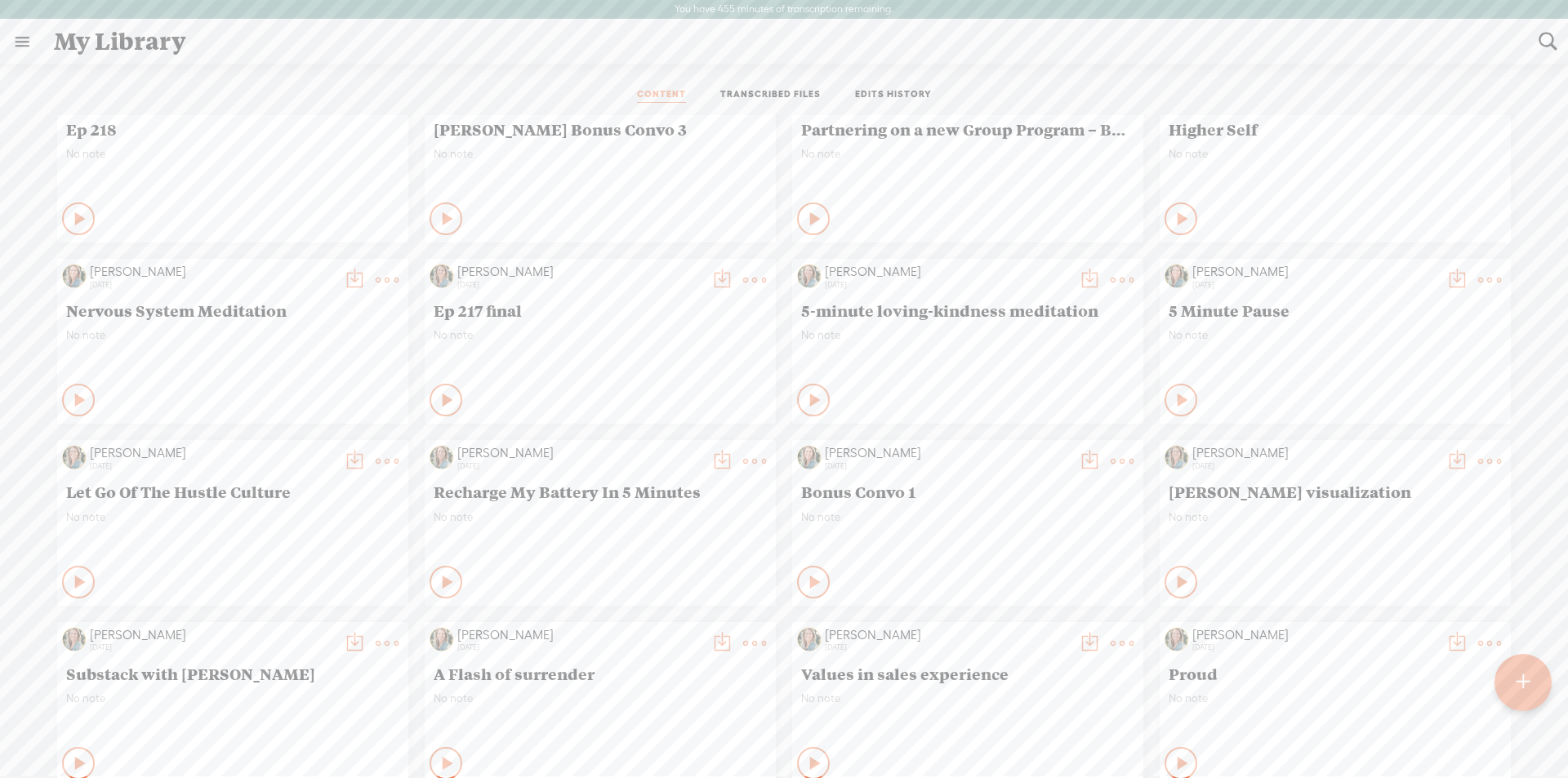
click at [808, 581] on icon at bounding box center [816, 582] width 16 height 16
click at [806, 579] on icon at bounding box center [814, 582] width 16 height 16
click at [1077, 459] on t at bounding box center [1088, 461] width 23 height 23
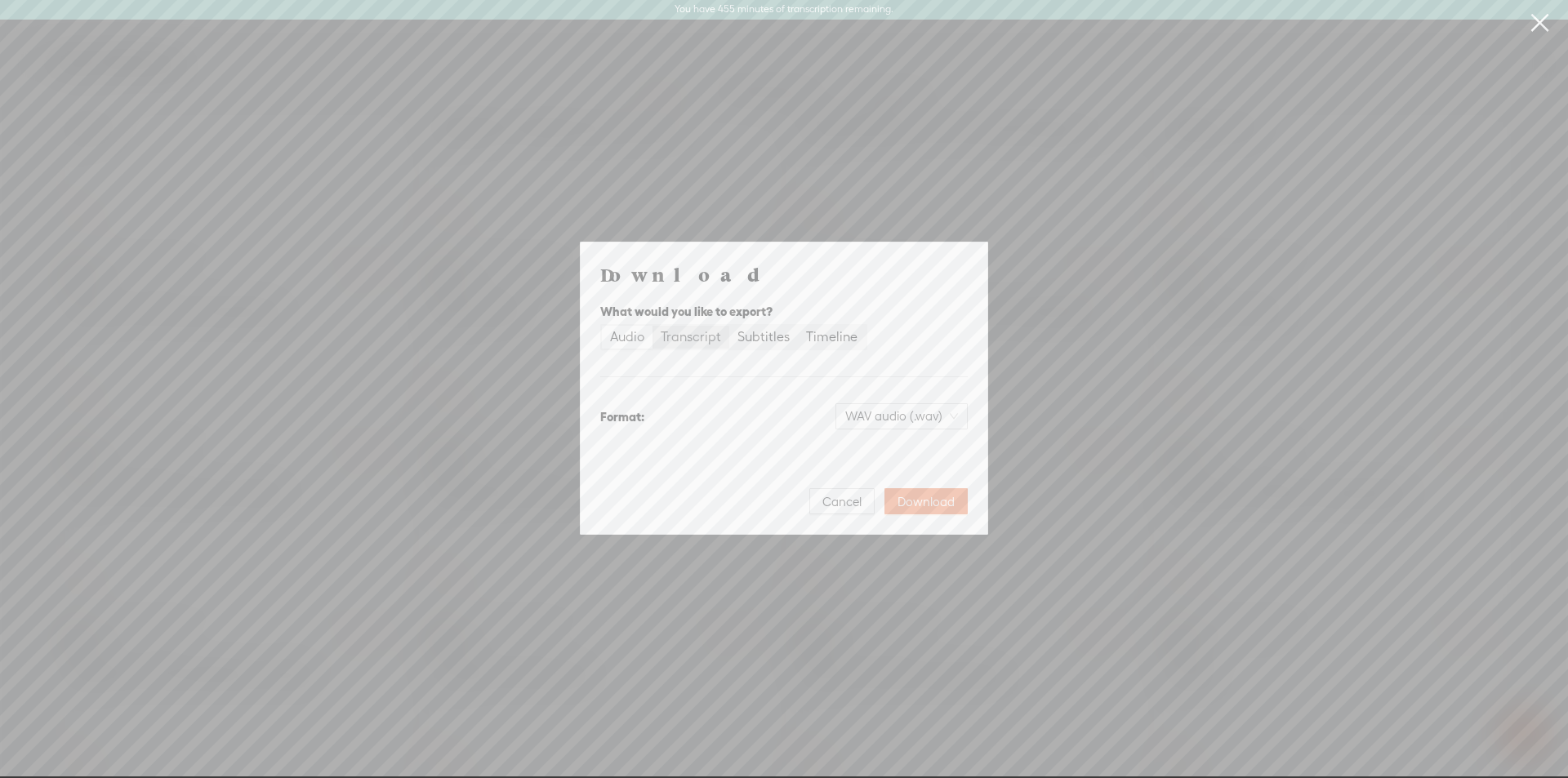
click at [692, 339] on div "Transcript" at bounding box center [691, 336] width 60 height 23
click at [653, 325] on input "Transcript" at bounding box center [653, 325] width 0 height 0
click at [877, 419] on span "Plain text (.txt)" at bounding box center [911, 416] width 93 height 24
click at [856, 504] on div "Microsoft Word (.docx)" at bounding box center [886, 497] width 135 height 16
click at [902, 495] on span "Download" at bounding box center [925, 502] width 57 height 16
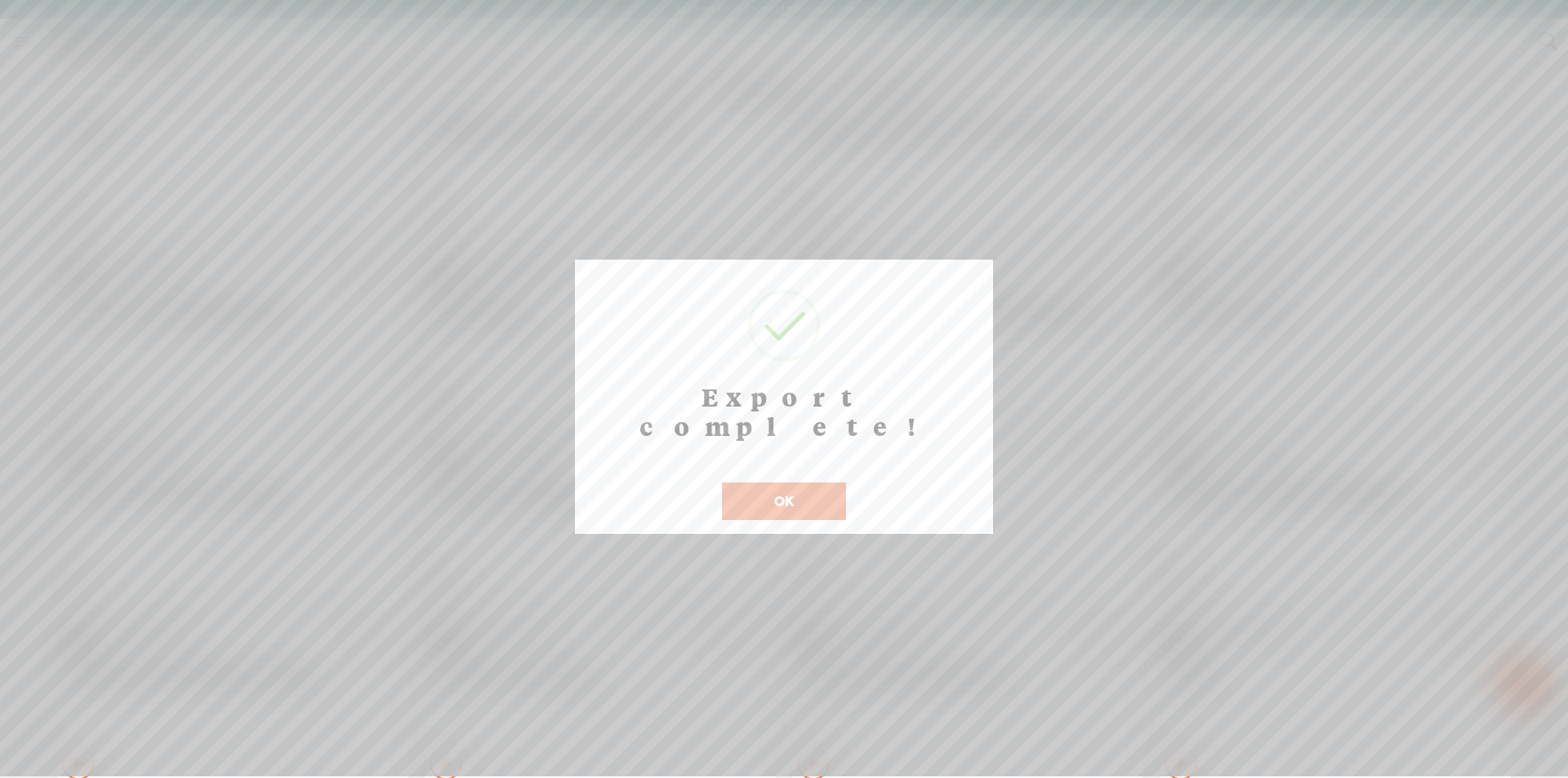
click at [771, 482] on button "OK" at bounding box center [784, 501] width 124 height 38
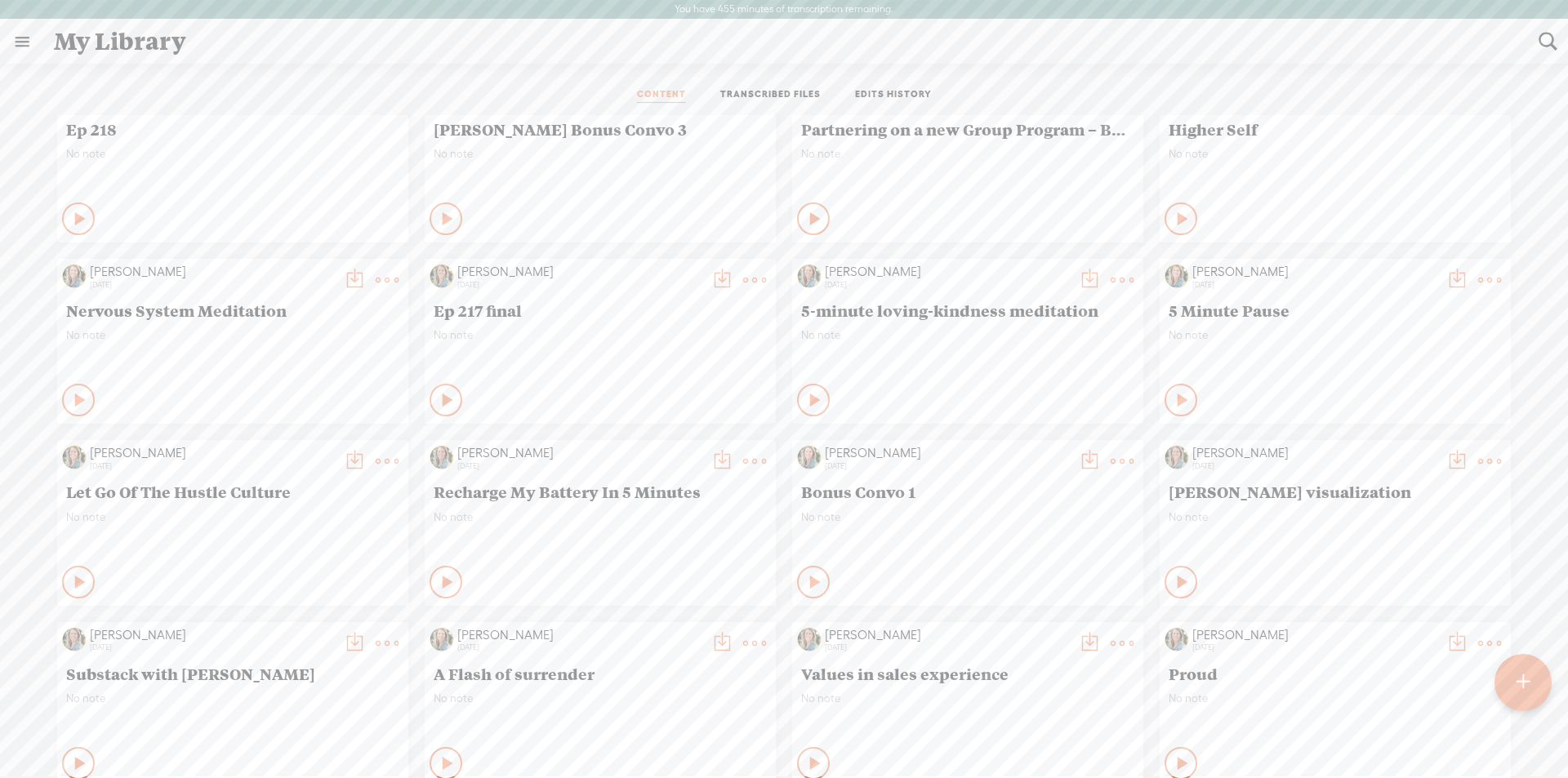
click at [955, 462] on div "2 months ago" at bounding box center [948, 466] width 245 height 10
click at [848, 497] on span "Bonus Convo 1" at bounding box center [967, 491] width 333 height 20
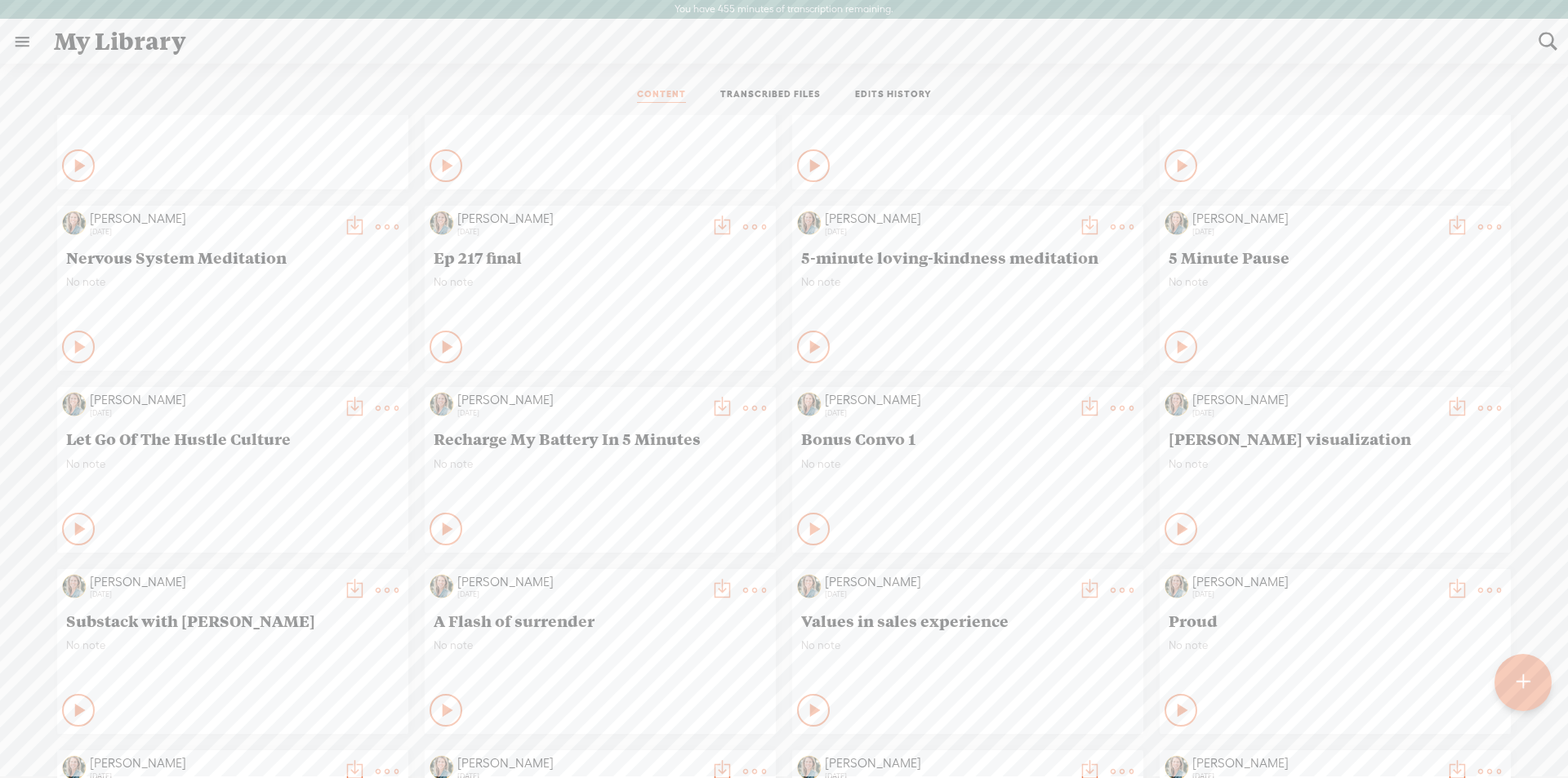
scroll to position [490, 0]
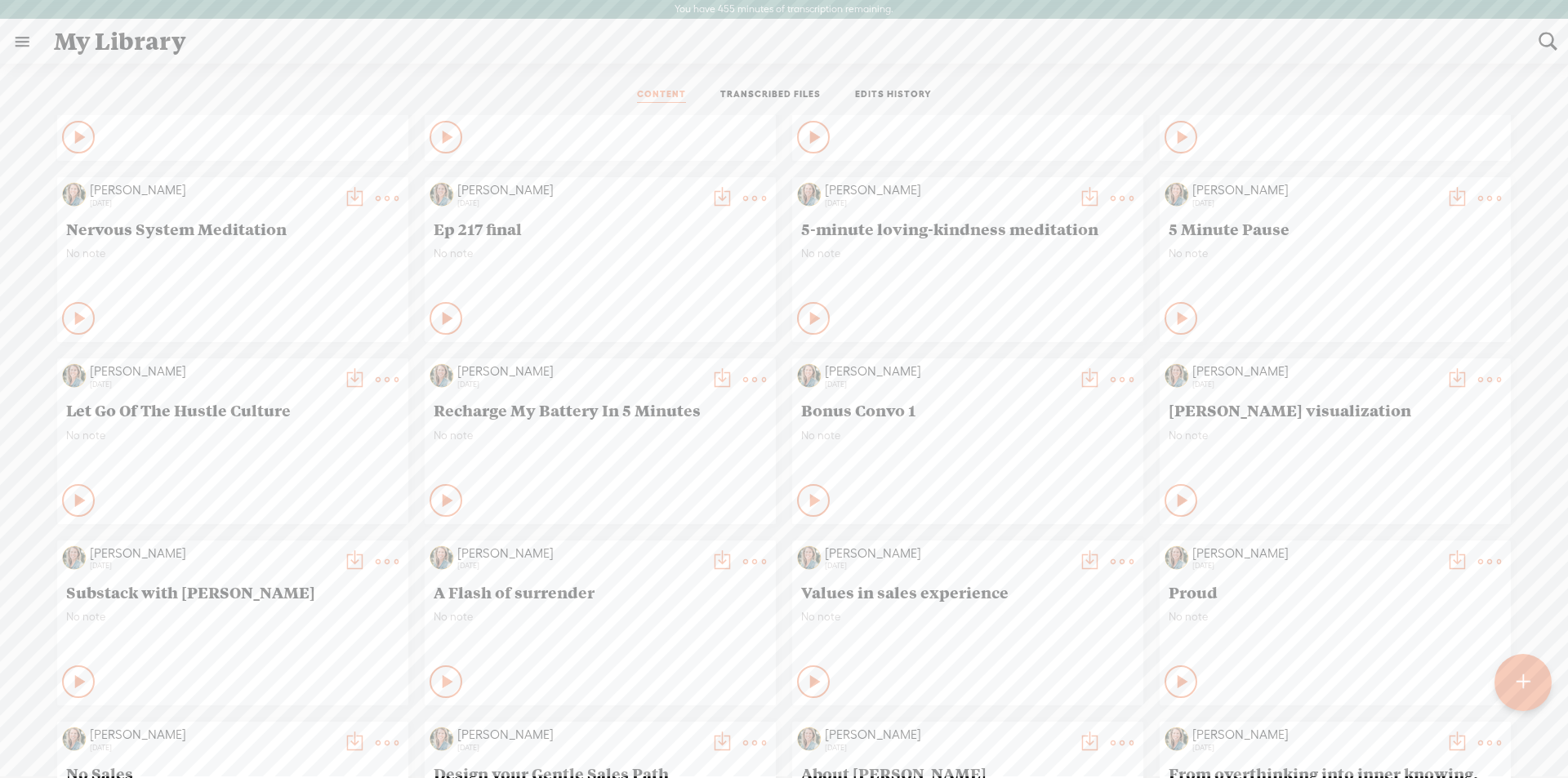
click at [852, 428] on span "No note" at bounding box center [967, 435] width 333 height 14
click at [844, 405] on span "Bonus Convo 1" at bounding box center [967, 410] width 333 height 20
click at [1224, 406] on span "Kerry visualization" at bounding box center [1334, 410] width 333 height 20
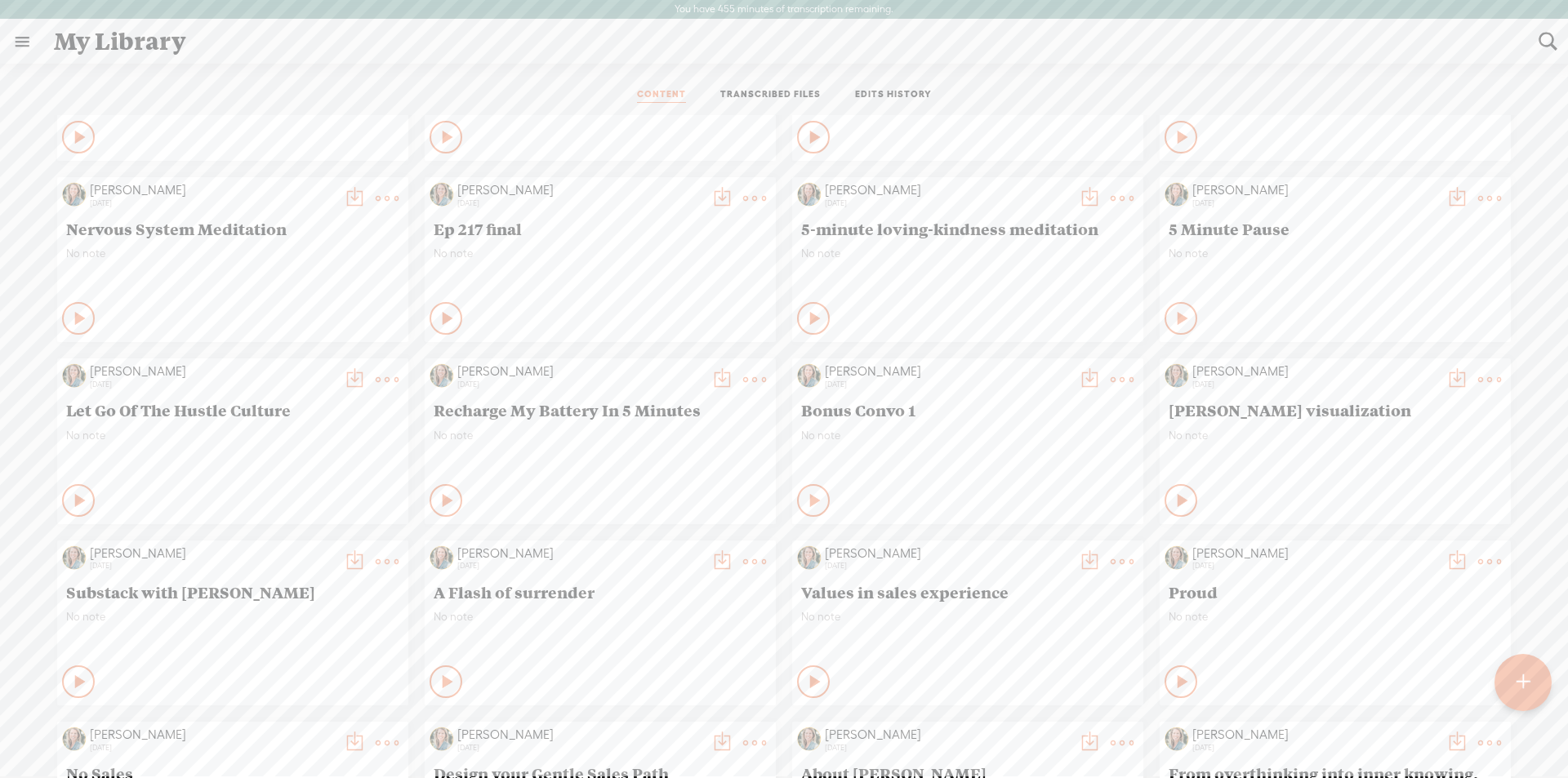
click at [917, 401] on span "Bonus Convo 1" at bounding box center [967, 410] width 333 height 20
click at [1111, 377] on t at bounding box center [1122, 379] width 23 height 23
click at [973, 437] on link "Edit" at bounding box center [1026, 435] width 176 height 38
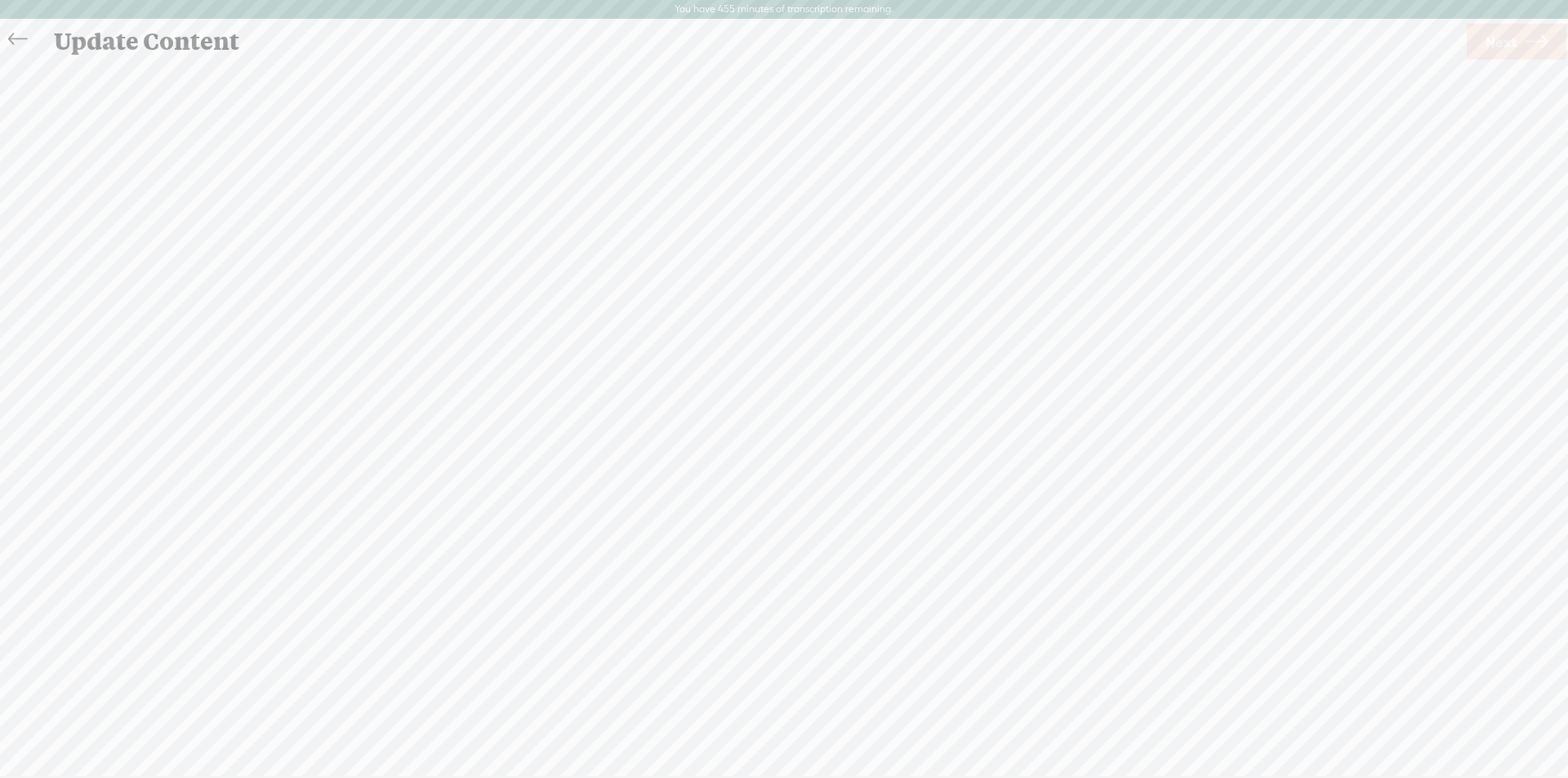
scroll to position [1, 0]
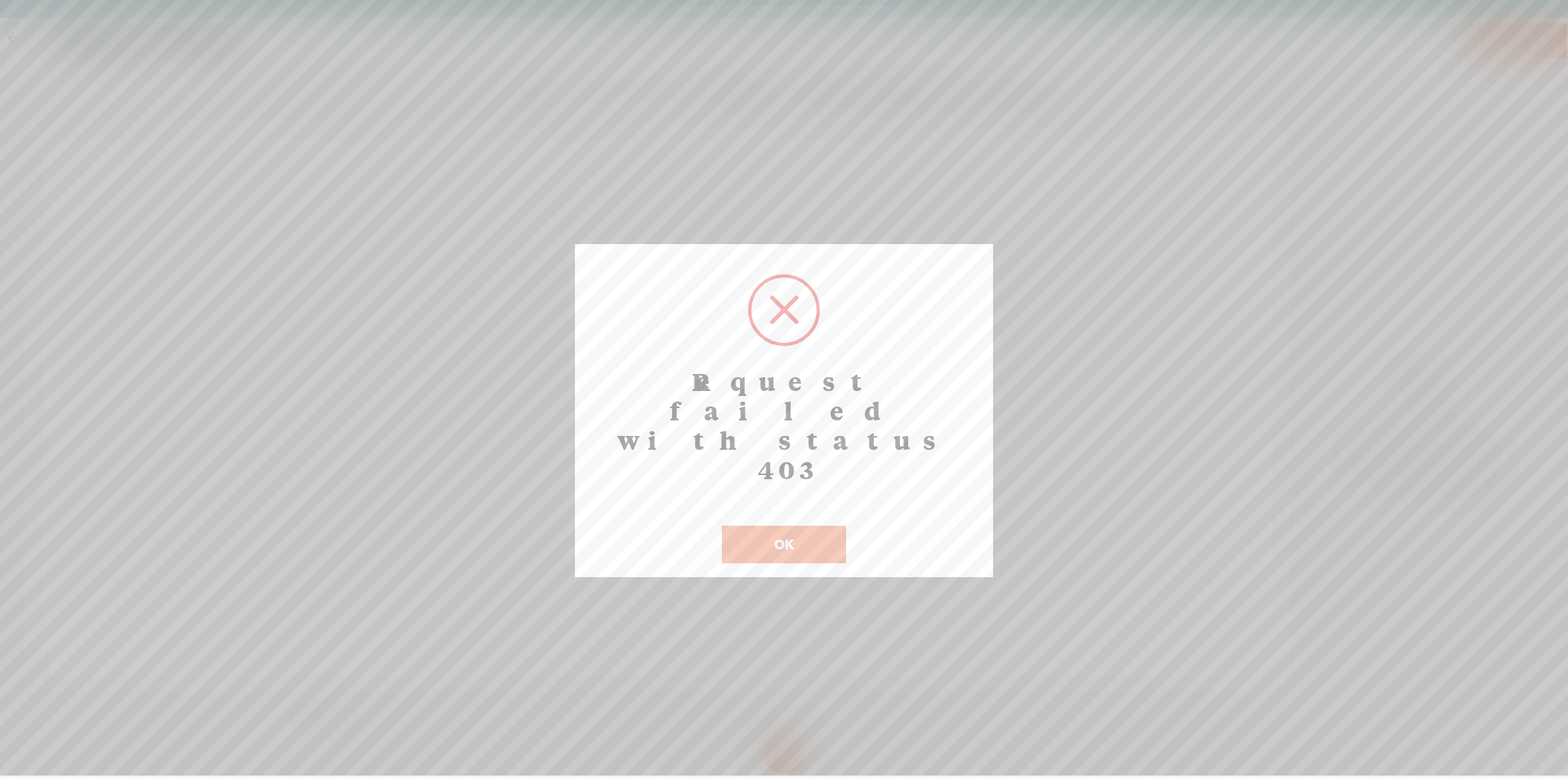
click at [826, 526] on button "OK" at bounding box center [784, 545] width 124 height 38
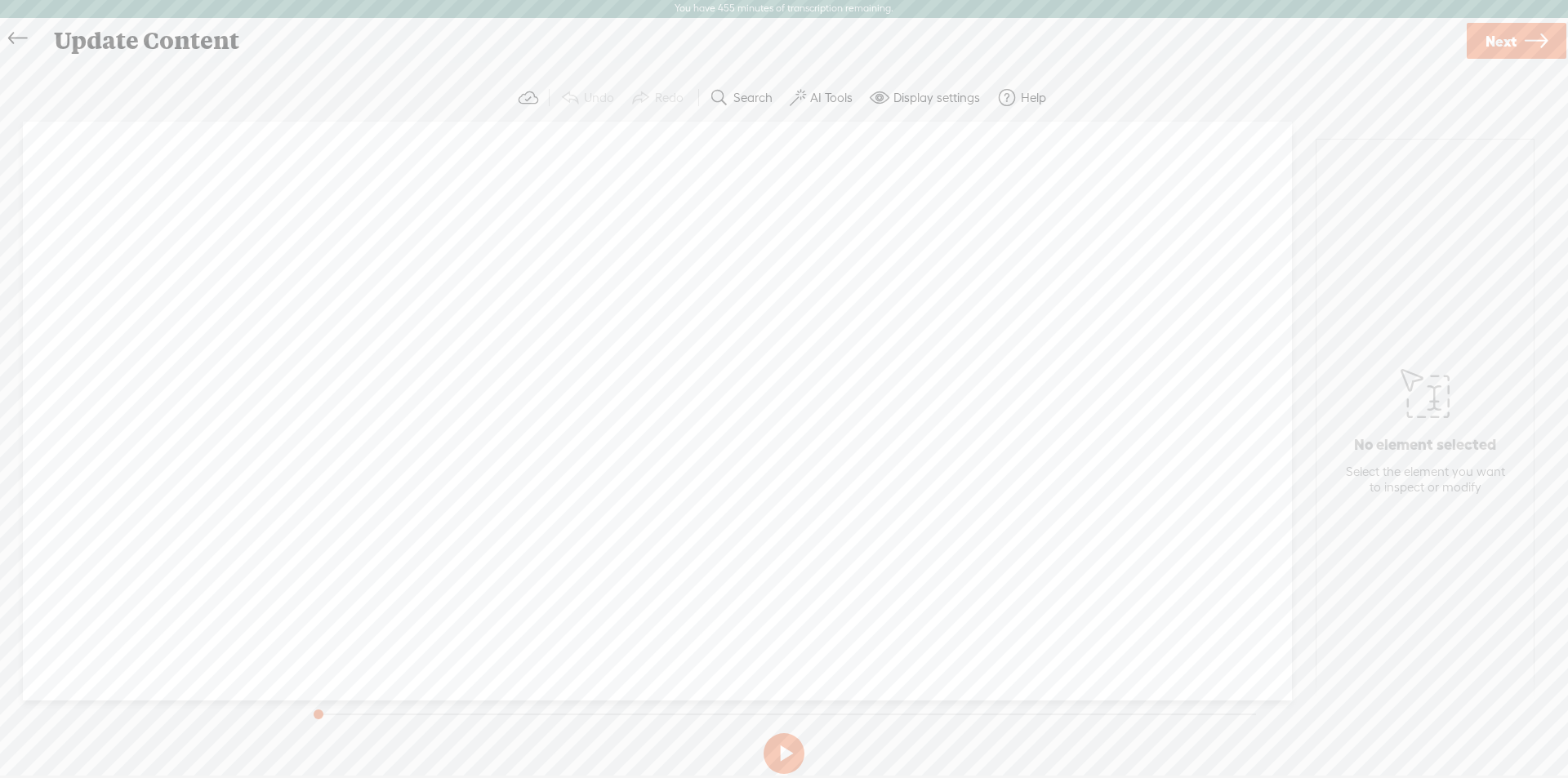
click at [18, 43] on icon at bounding box center [17, 39] width 19 height 37
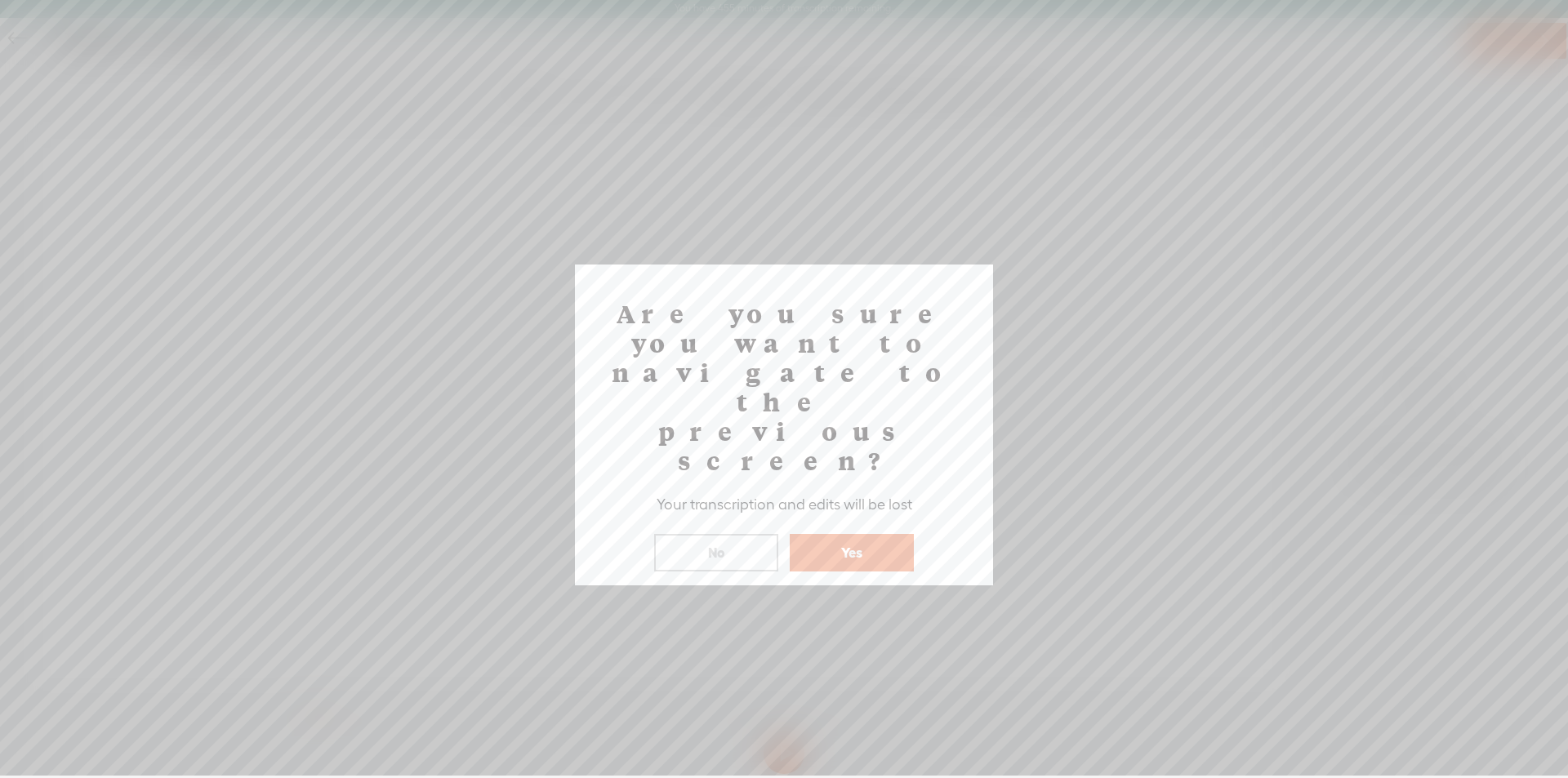
click at [827, 534] on button "Yes" at bounding box center [852, 553] width 124 height 38
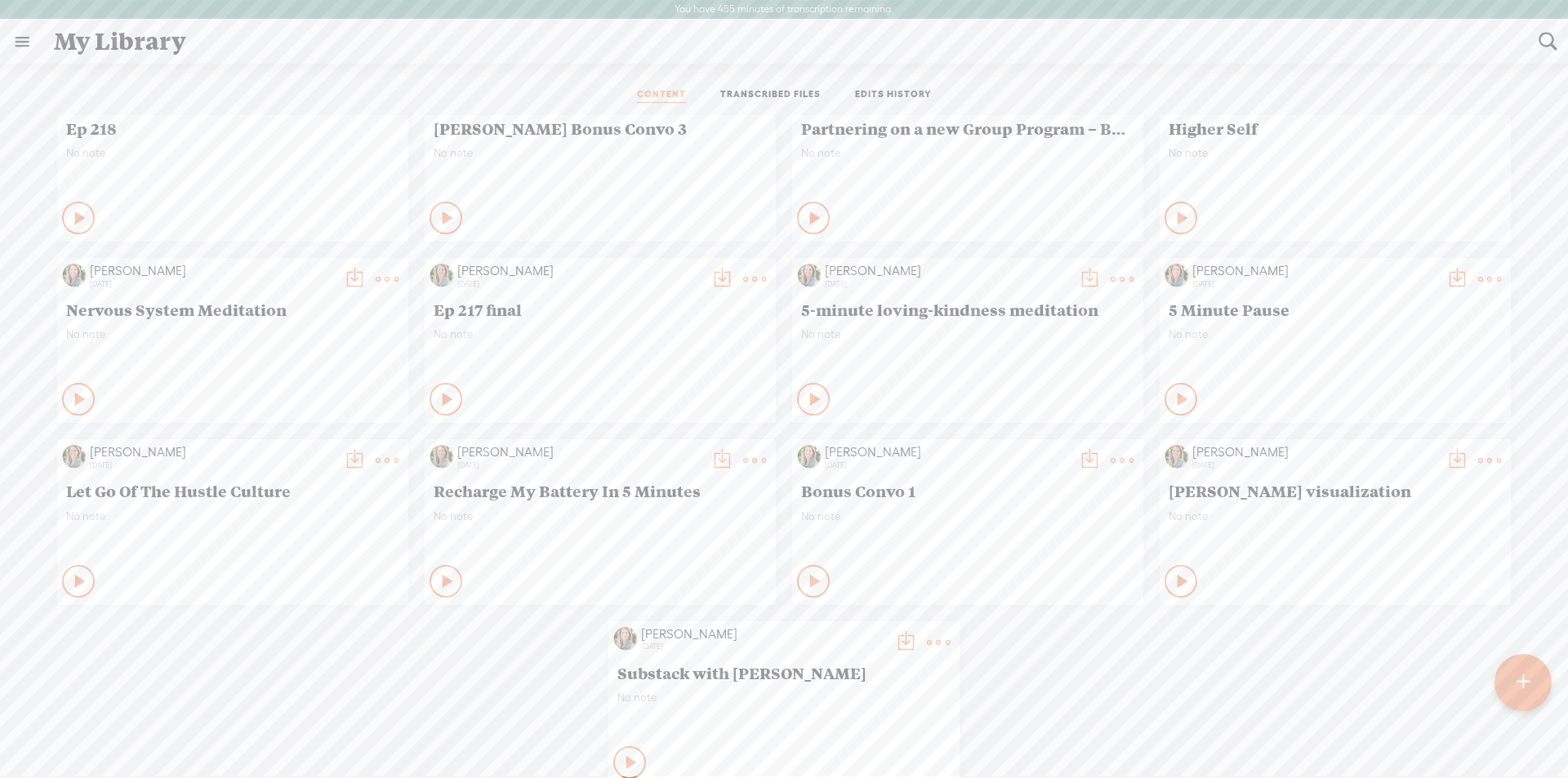
scroll to position [410, 0]
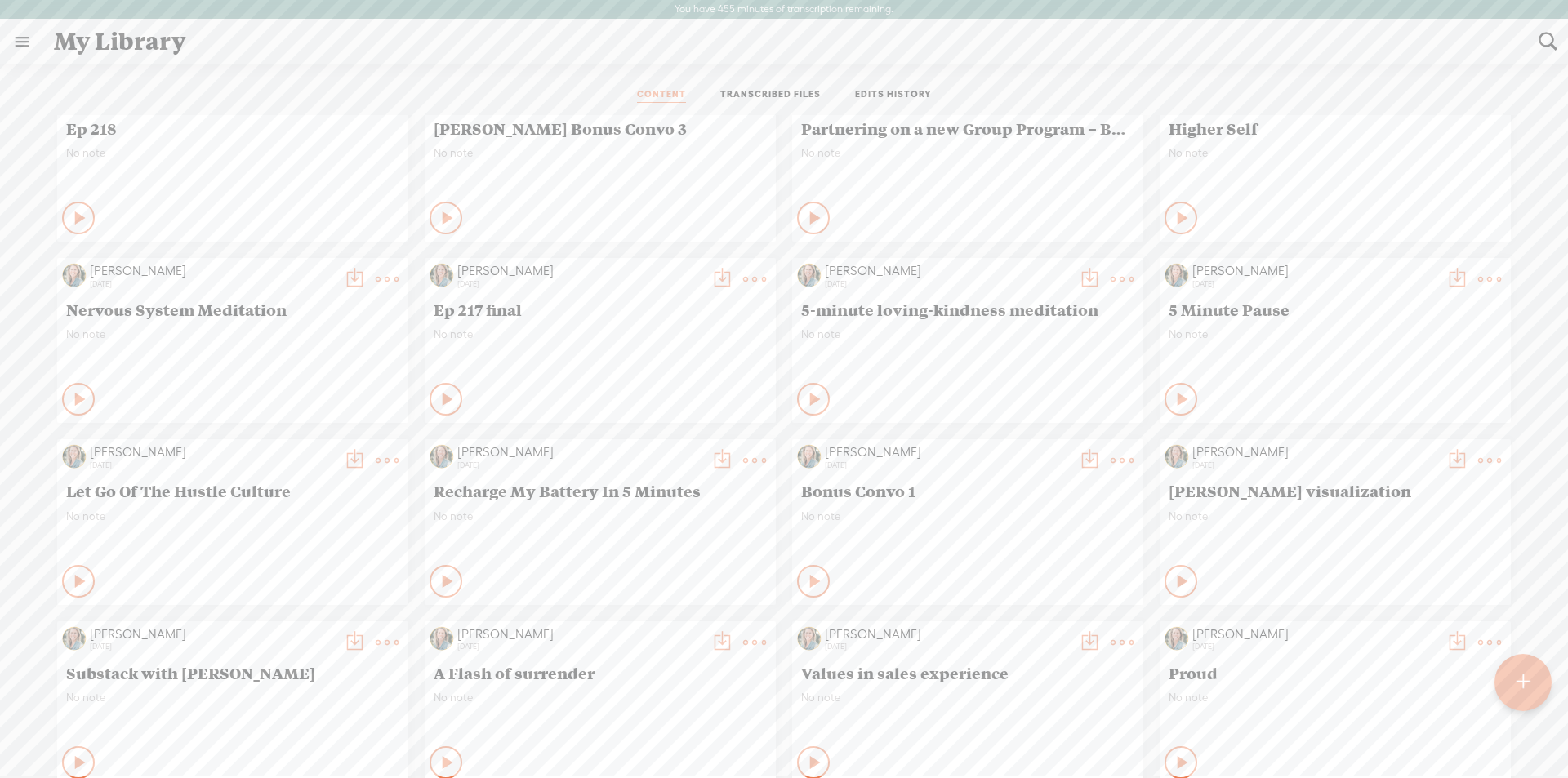
click at [1535, 685] on div at bounding box center [1522, 682] width 57 height 57
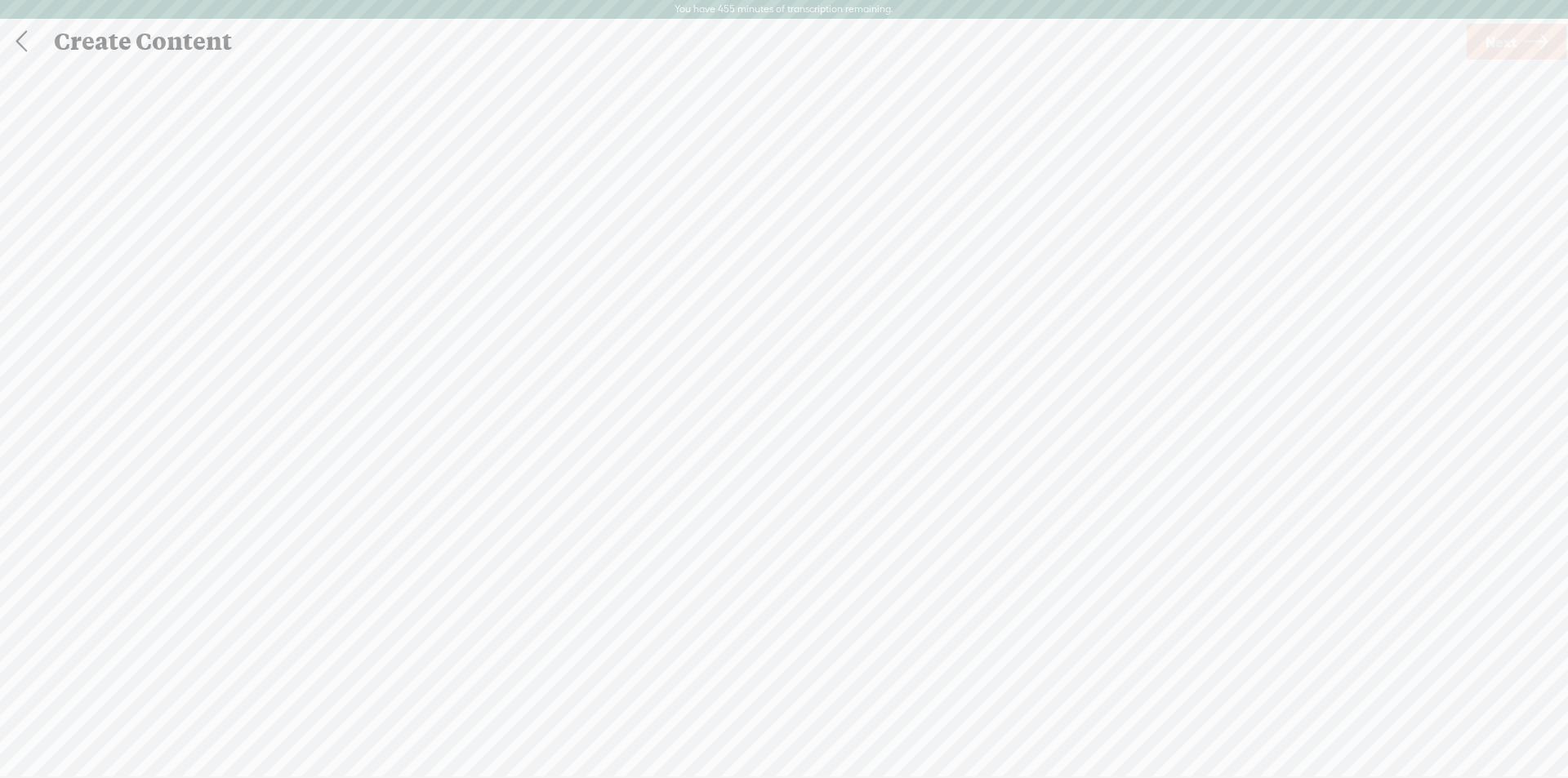
scroll to position [1, 0]
click at [736, 460] on span "Click to browse , or drag & drop your audio or video file here (File duration m…" at bounding box center [784, 474] width 354 height 47
click at [1485, 32] on span "Next" at bounding box center [1500, 41] width 31 height 41
click at [894, 423] on span "Transcribe and edit" at bounding box center [908, 426] width 160 height 19
click at [785, 496] on span "Transcribe" at bounding box center [794, 493] width 106 height 19
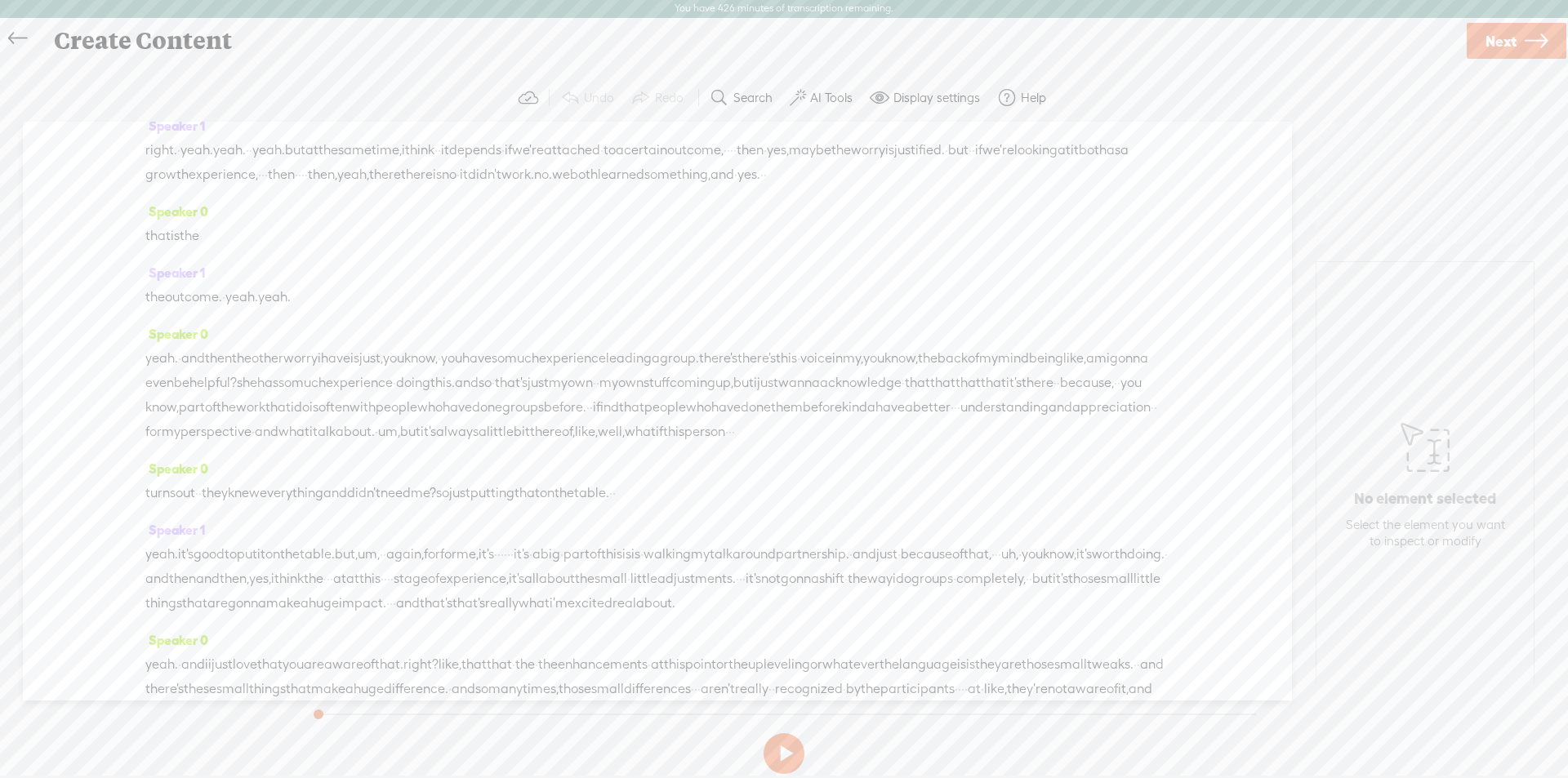
scroll to position [3510, 0]
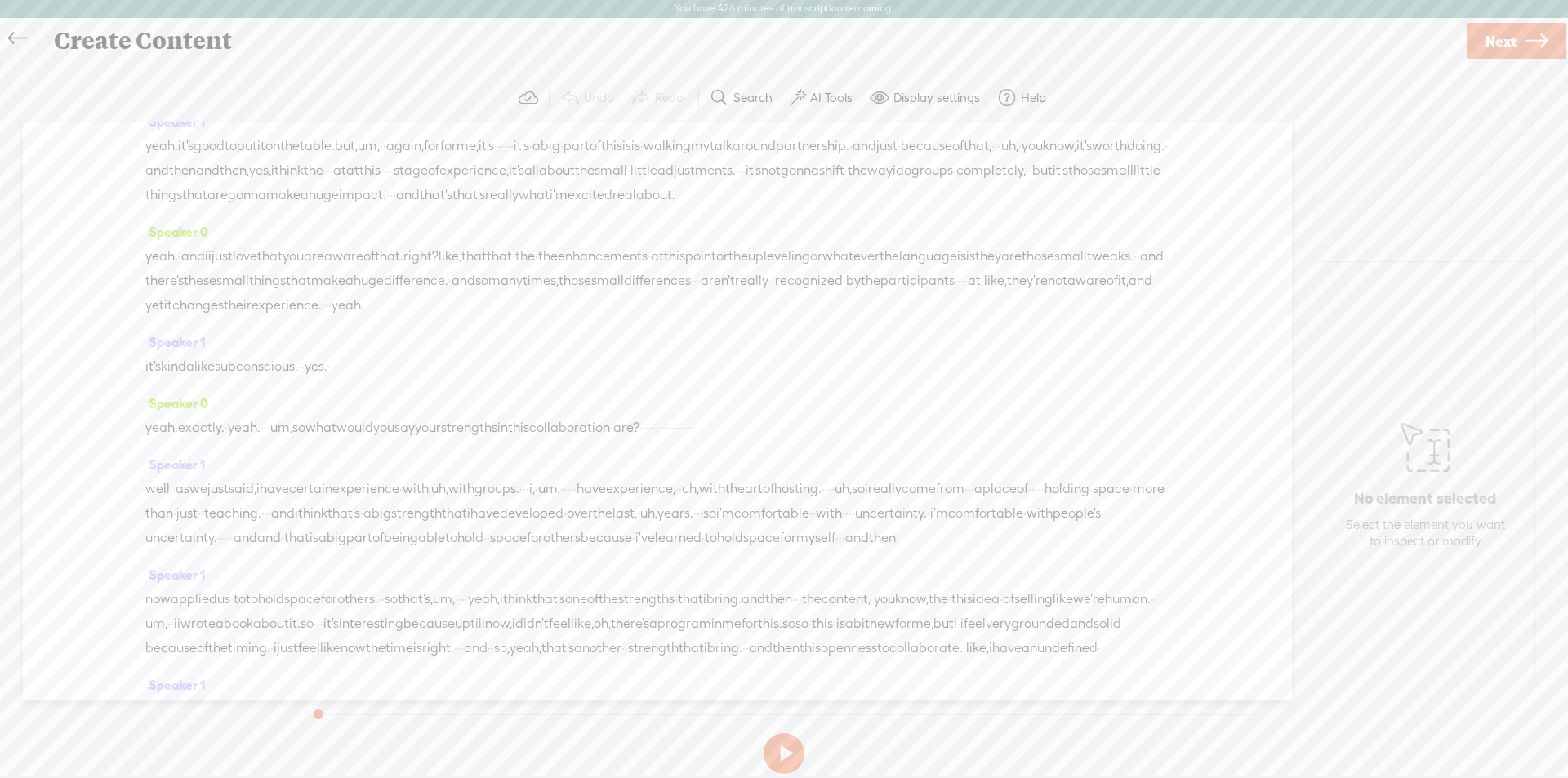
click at [1497, 39] on span "Next" at bounding box center [1500, 41] width 31 height 41
click at [559, 400] on input "text" at bounding box center [786, 401] width 559 height 32
click at [584, 398] on input "Bonus Convo Kerry 1" at bounding box center [786, 401] width 559 height 32
drag, startPoint x: 625, startPoint y: 400, endPoint x: 634, endPoint y: 402, distance: 9.2
click at [634, 402] on input "Bonus Convo 1 Kerry 1" at bounding box center [786, 401] width 559 height 32
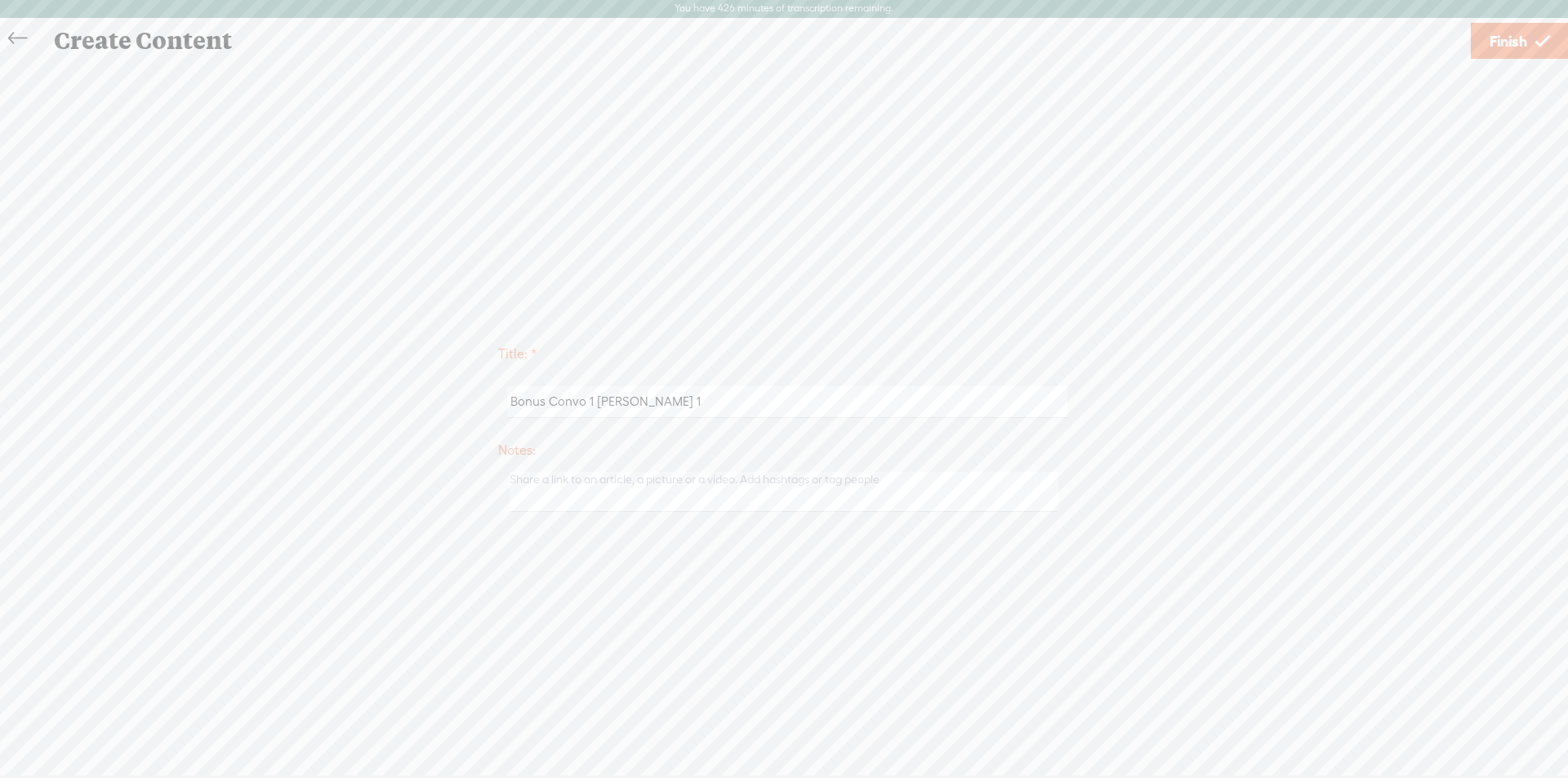
type input "Bonus Convo 1 Kerry"
drag, startPoint x: 1516, startPoint y: 48, endPoint x: 1511, endPoint y: 8, distance: 40.3
click at [1516, 48] on span "Finish" at bounding box center [1508, 41] width 38 height 41
